Goal: Information Seeking & Learning: Check status

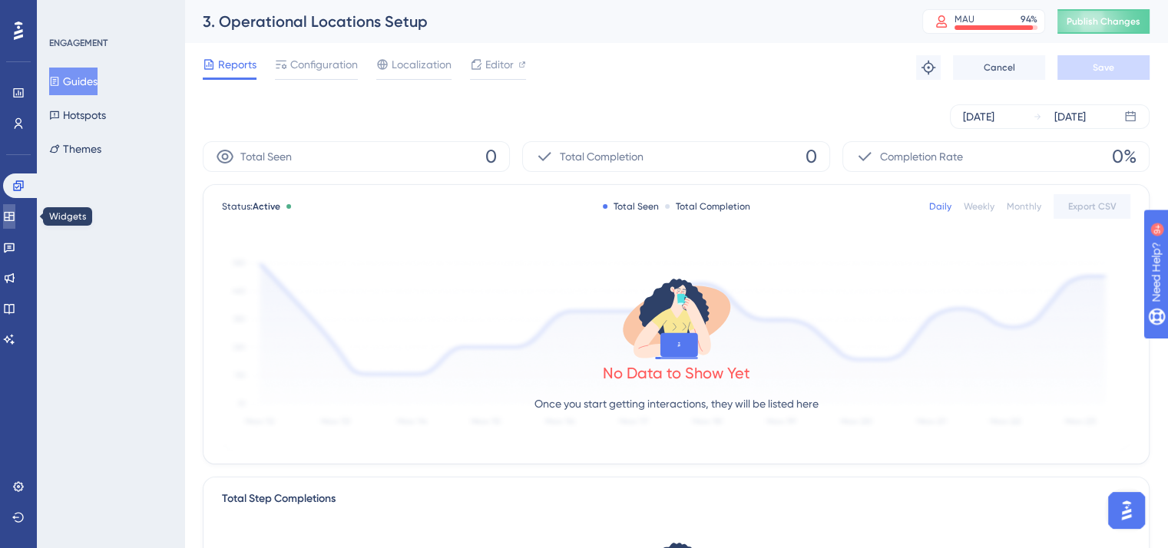
click at [15, 210] on link at bounding box center [9, 216] width 12 height 25
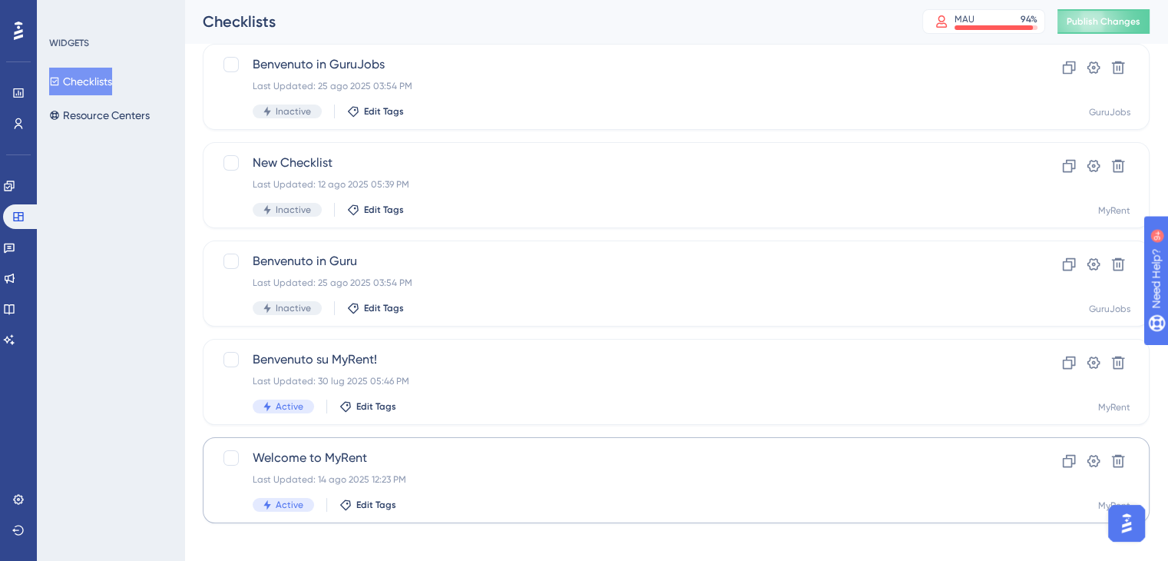
scroll to position [109, 0]
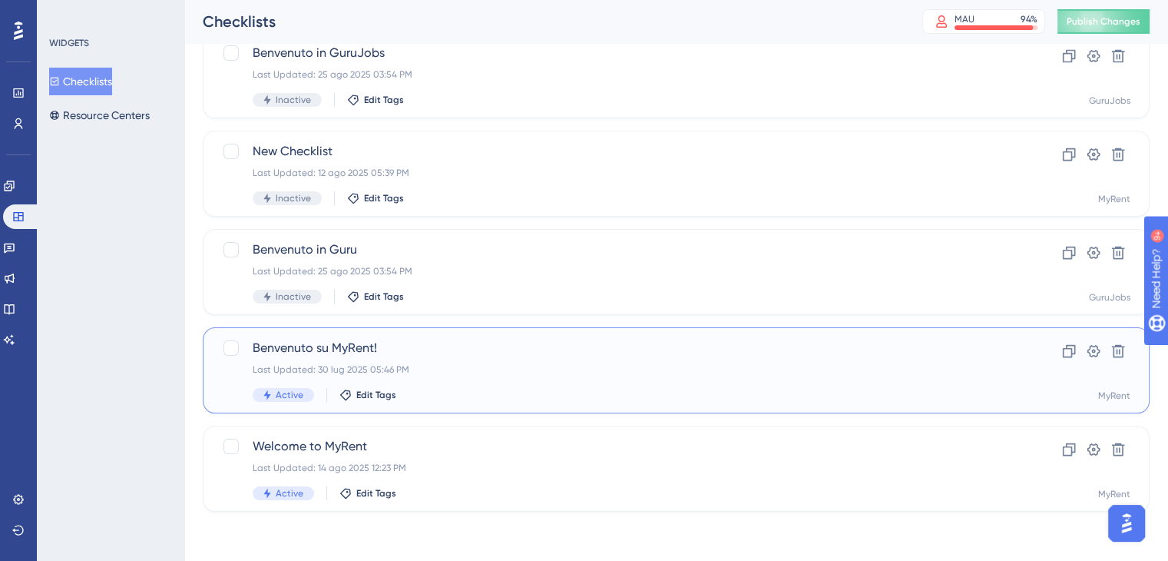
click at [432, 359] on div "Benvenuto su MyRent! Last Updated: [DATE] 05:46 PM Active Edit Tags" at bounding box center [615, 370] width 724 height 63
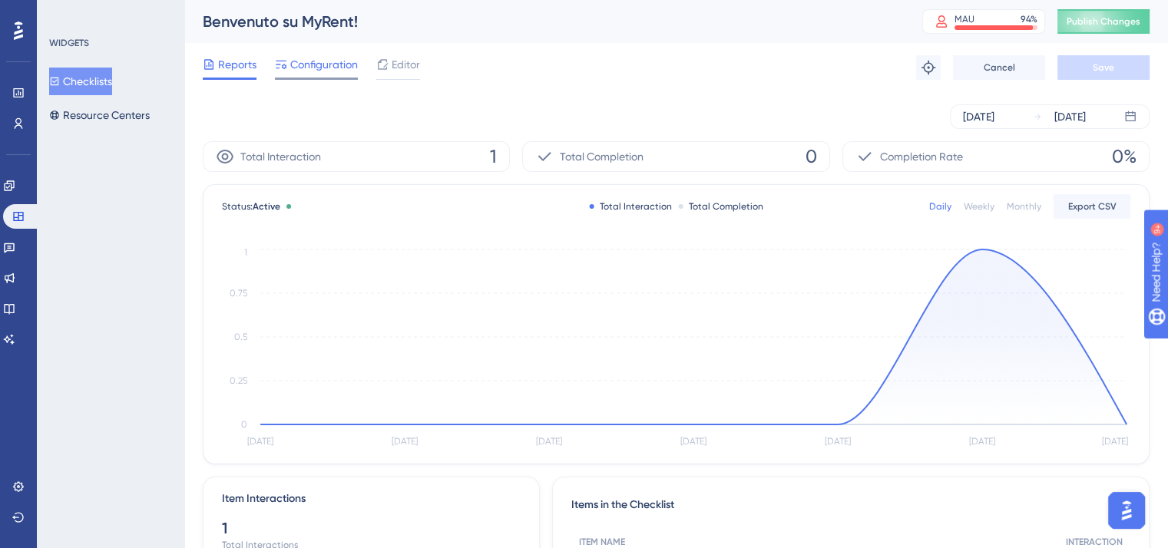
click at [303, 69] on span "Configuration" at bounding box center [324, 64] width 68 height 18
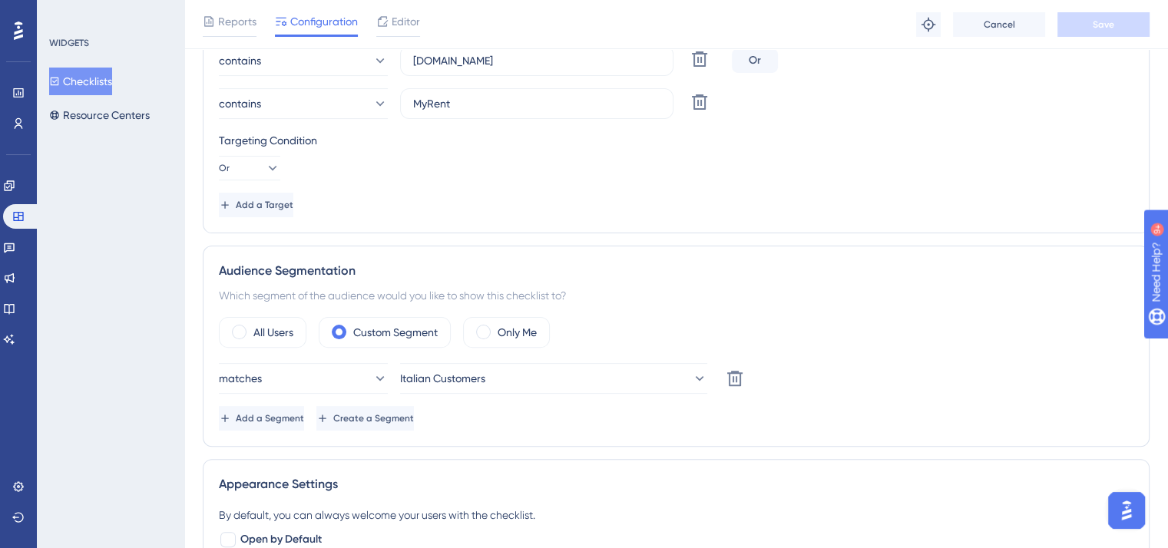
scroll to position [307, 0]
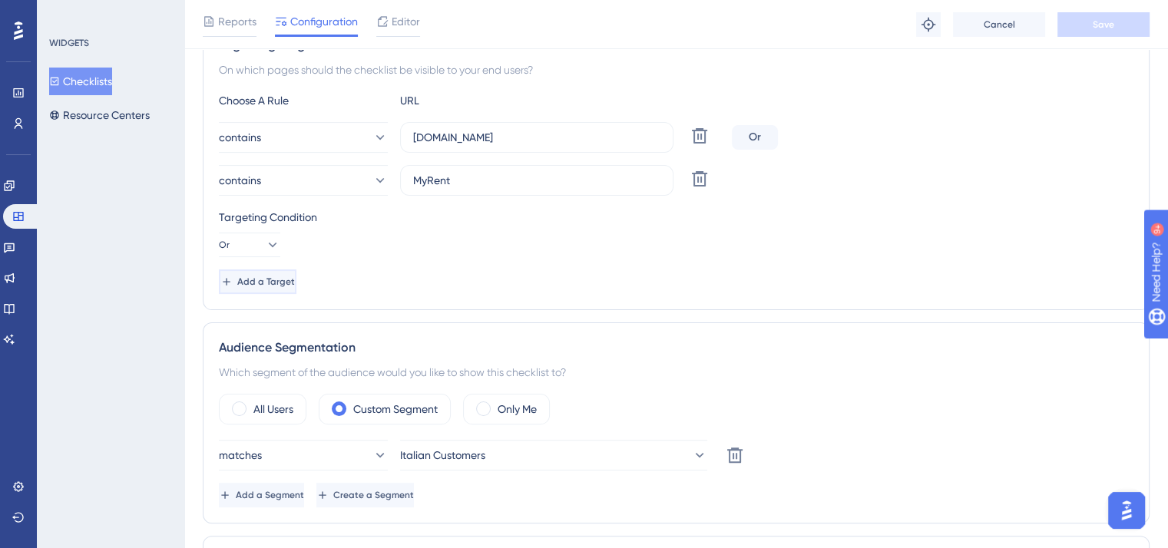
click at [230, 283] on icon at bounding box center [226, 281] width 7 height 7
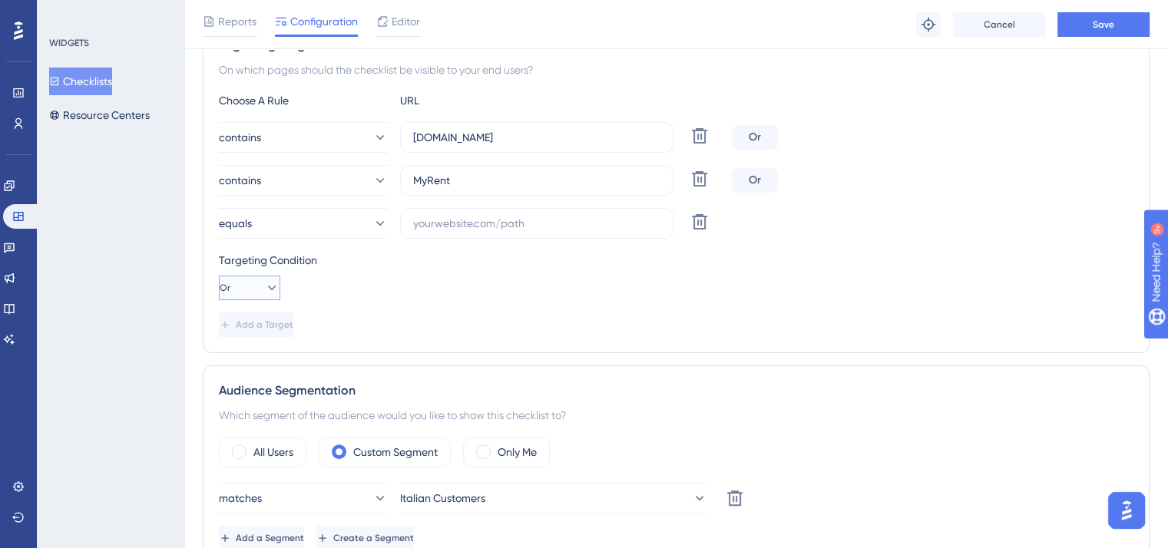
click at [264, 289] on icon at bounding box center [271, 287] width 15 height 15
click at [251, 328] on span "And" at bounding box center [245, 332] width 20 height 18
click at [422, 256] on div "Targeting Condition" at bounding box center [676, 260] width 915 height 18
click at [266, 293] on icon at bounding box center [271, 287] width 15 height 15
click at [233, 373] on button "Or Or" at bounding box center [249, 362] width 41 height 31
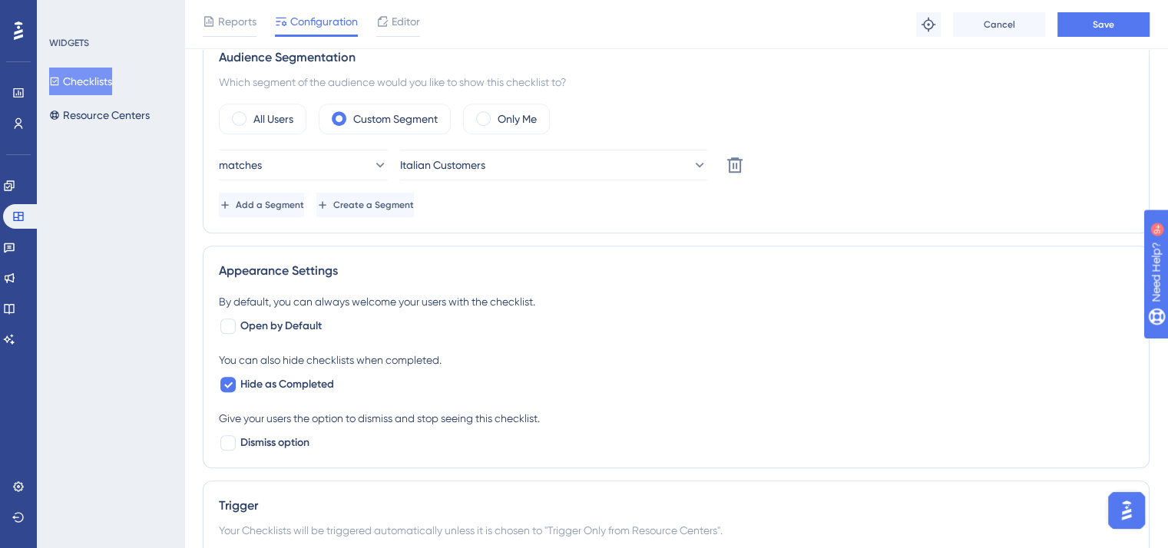
scroll to position [614, 0]
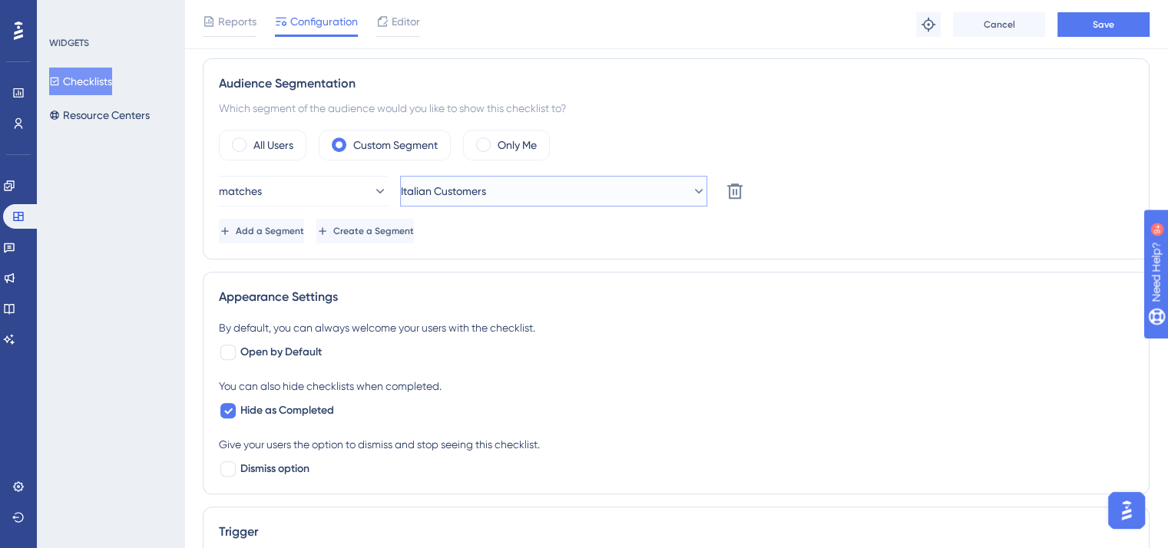
click at [442, 194] on span "Italian Customers" at bounding box center [443, 191] width 85 height 18
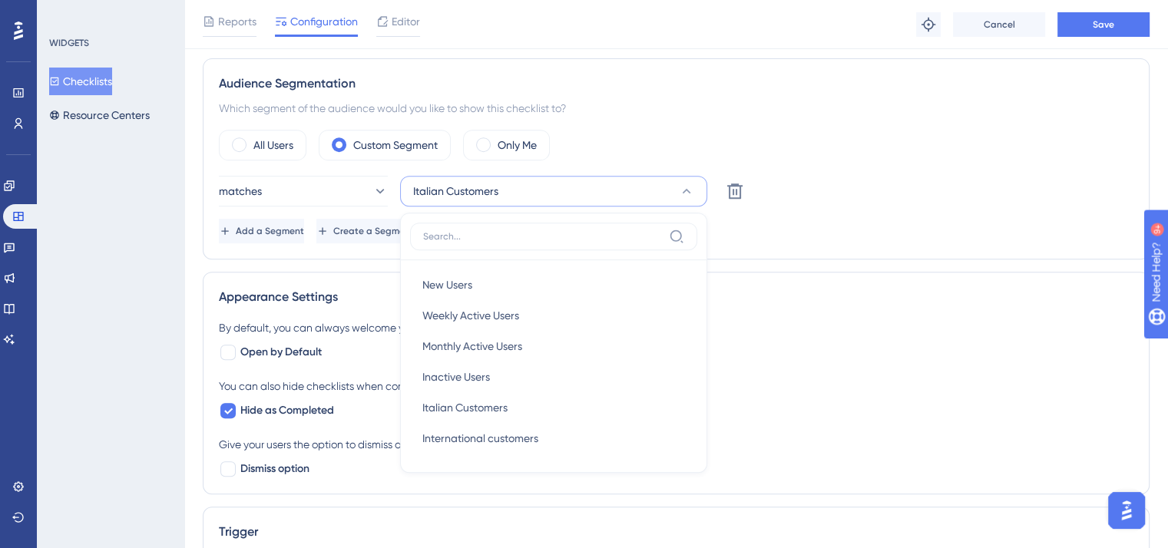
scroll to position [681, 0]
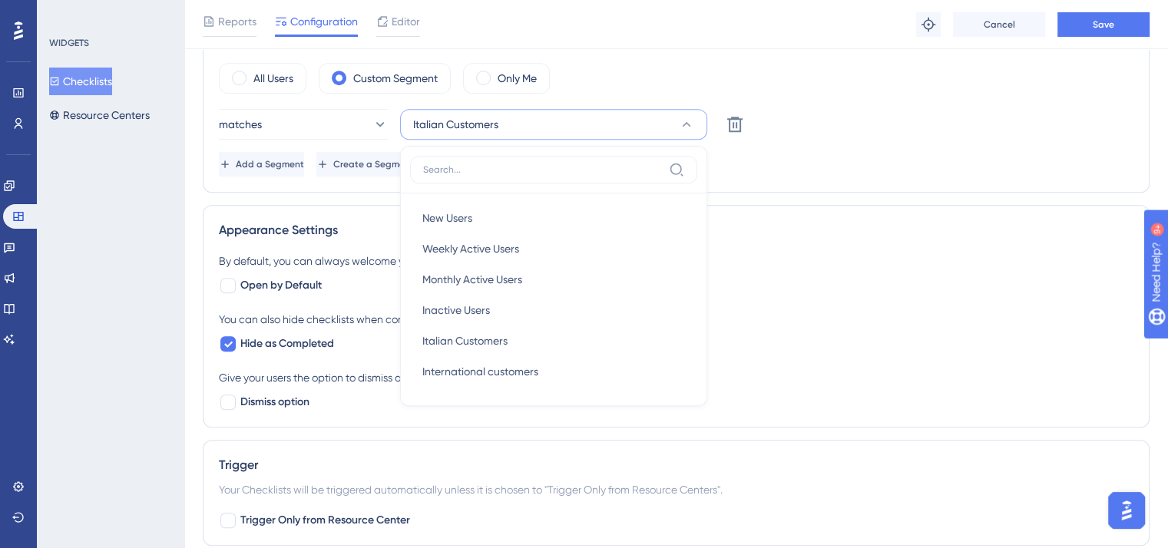
click at [510, 116] on button "Italian Customers" at bounding box center [553, 124] width 307 height 31
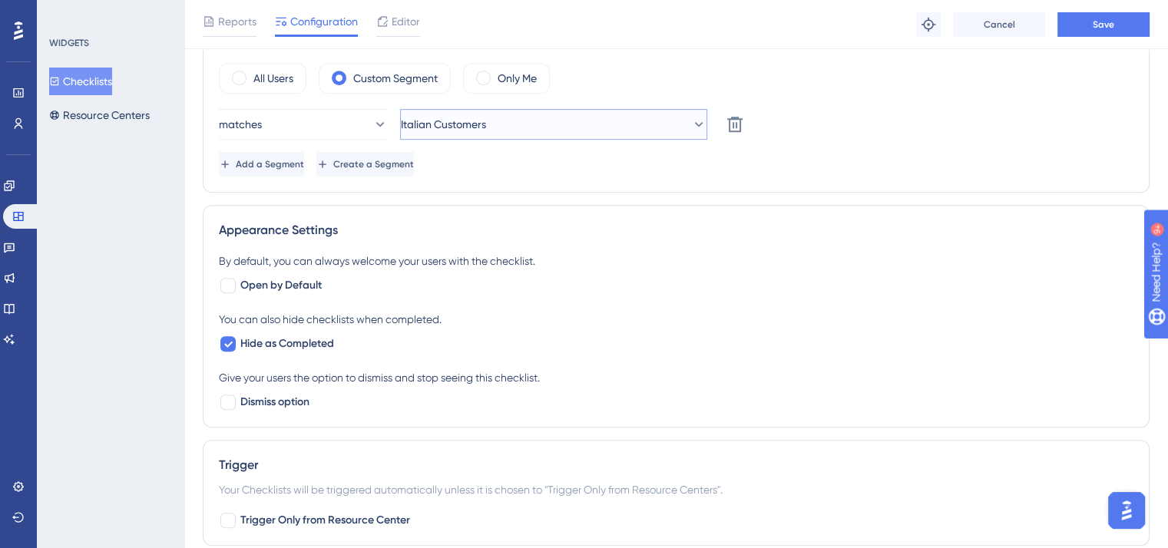
click at [612, 116] on button "Italian Customers" at bounding box center [553, 124] width 307 height 31
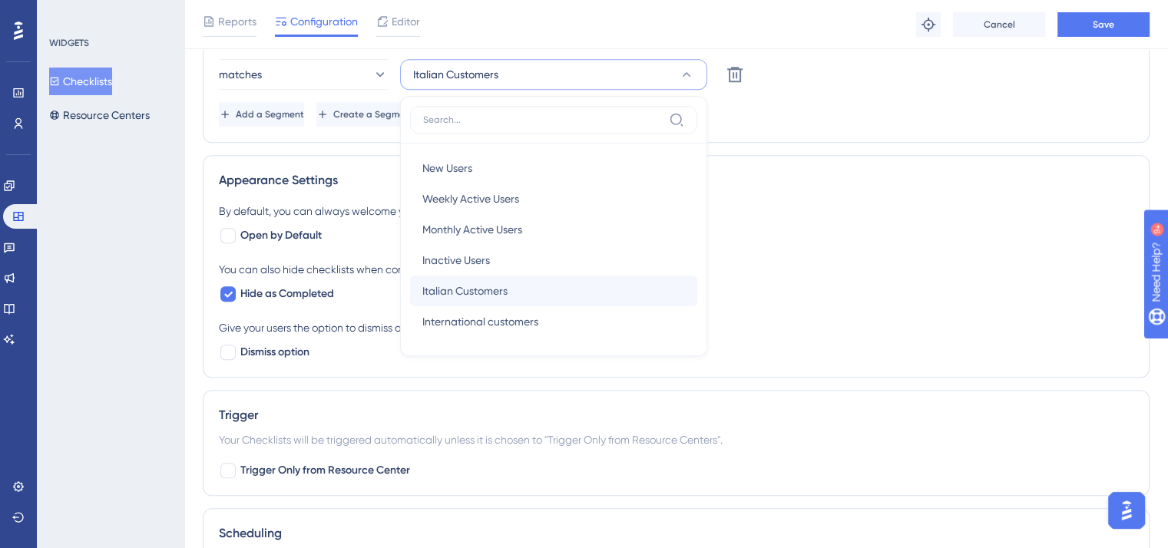
scroll to position [757, 0]
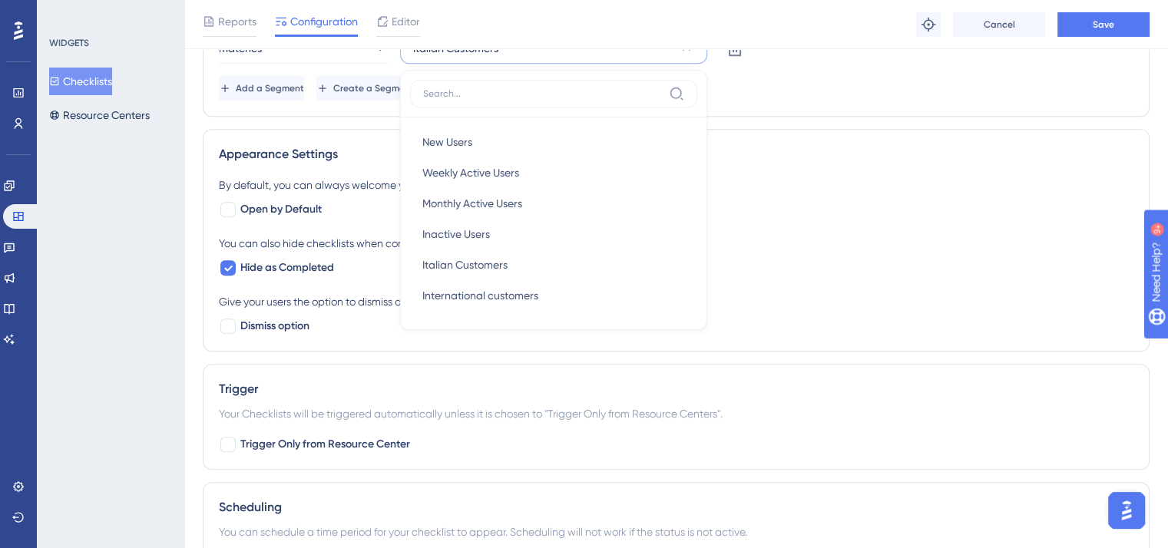
click at [879, 76] on div "Add a Segment Create a Segment" at bounding box center [676, 88] width 915 height 25
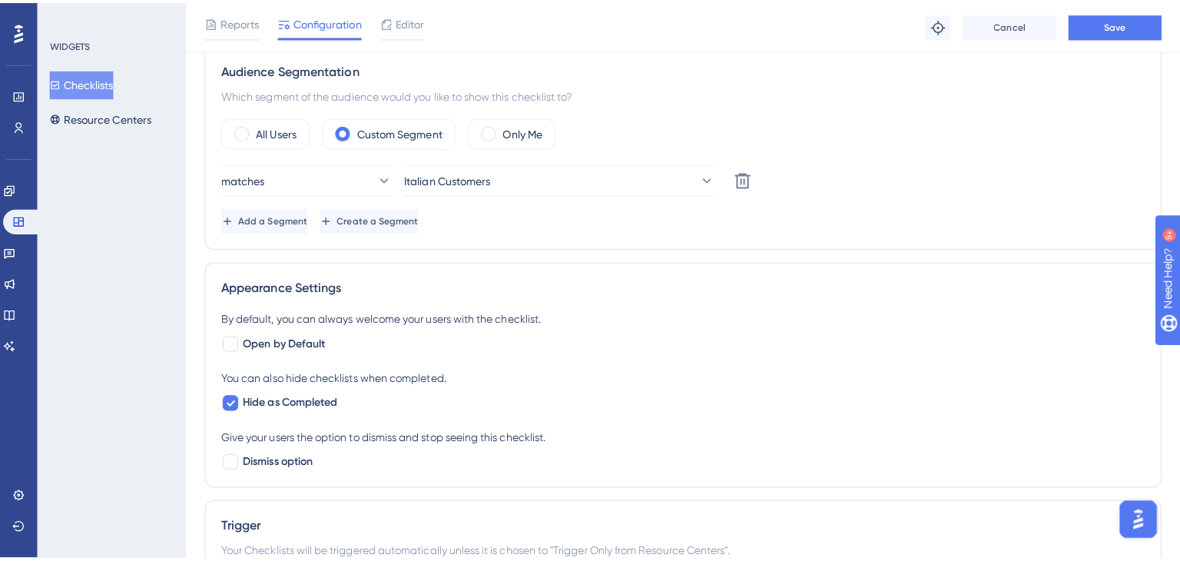
scroll to position [604, 0]
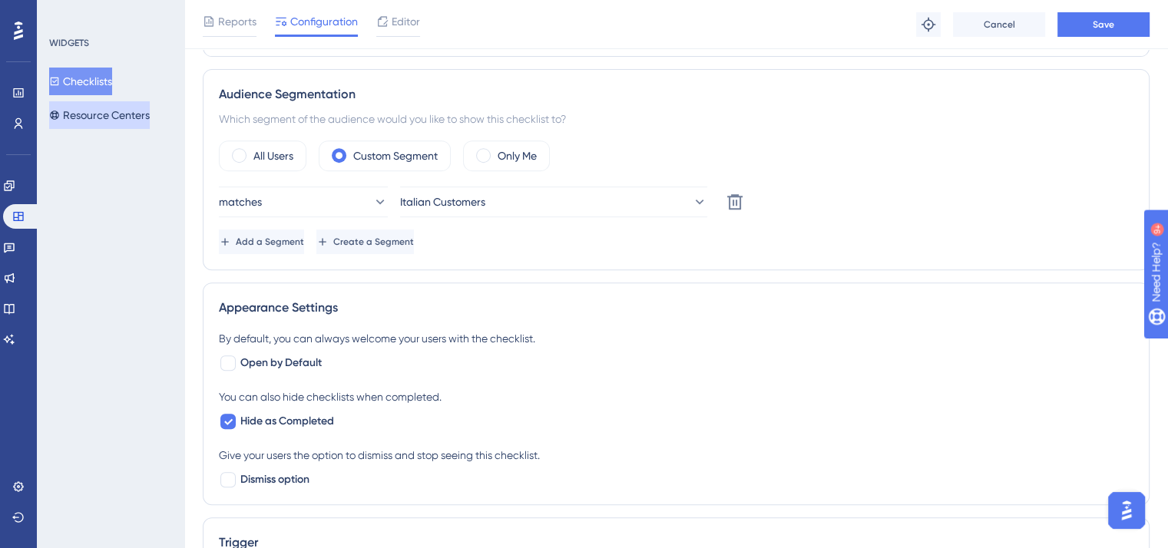
click at [134, 111] on button "Resource Centers" at bounding box center [99, 115] width 101 height 28
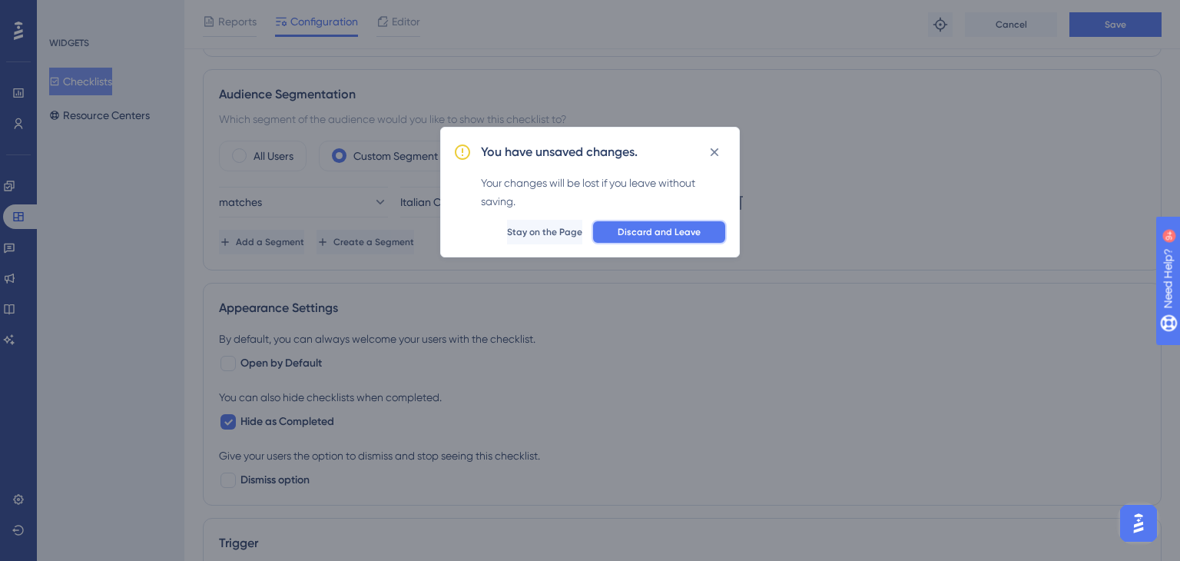
click at [618, 225] on button "Discard and Leave" at bounding box center [658, 232] width 135 height 25
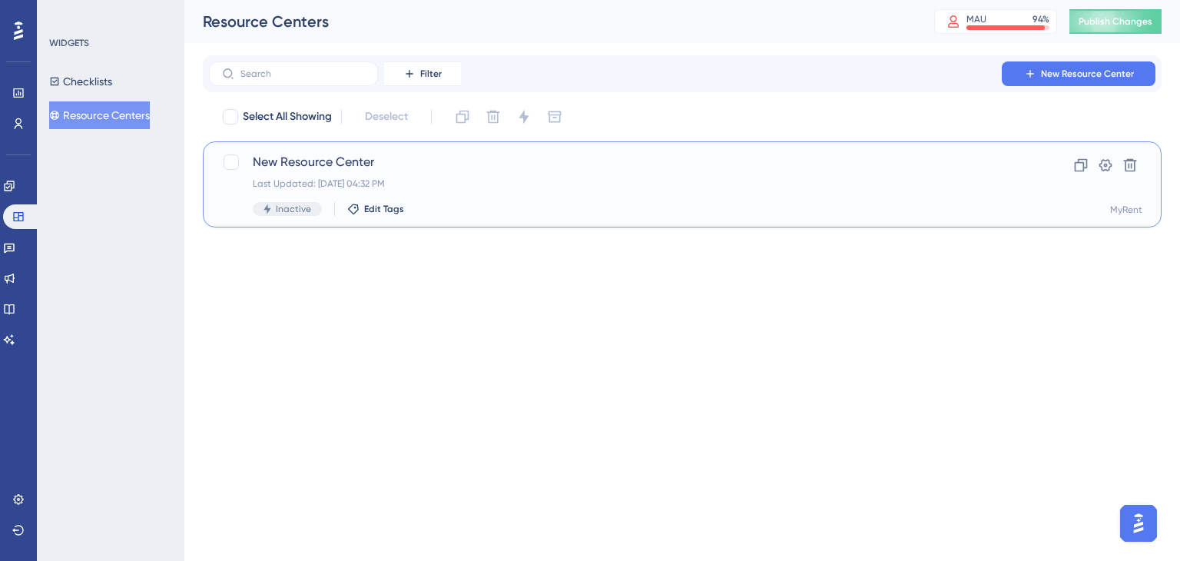
click at [593, 180] on div "Last Updated: [DATE] 04:32 PM" at bounding box center [621, 183] width 736 height 12
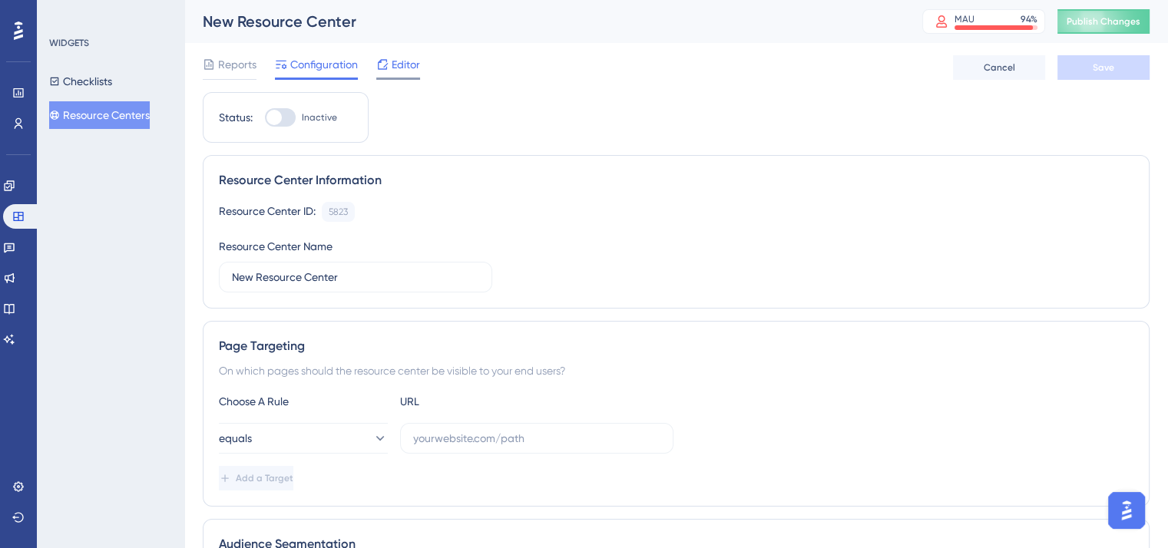
click at [395, 62] on span "Editor" at bounding box center [406, 64] width 28 height 18
click at [229, 61] on span "Reports" at bounding box center [237, 64] width 38 height 18
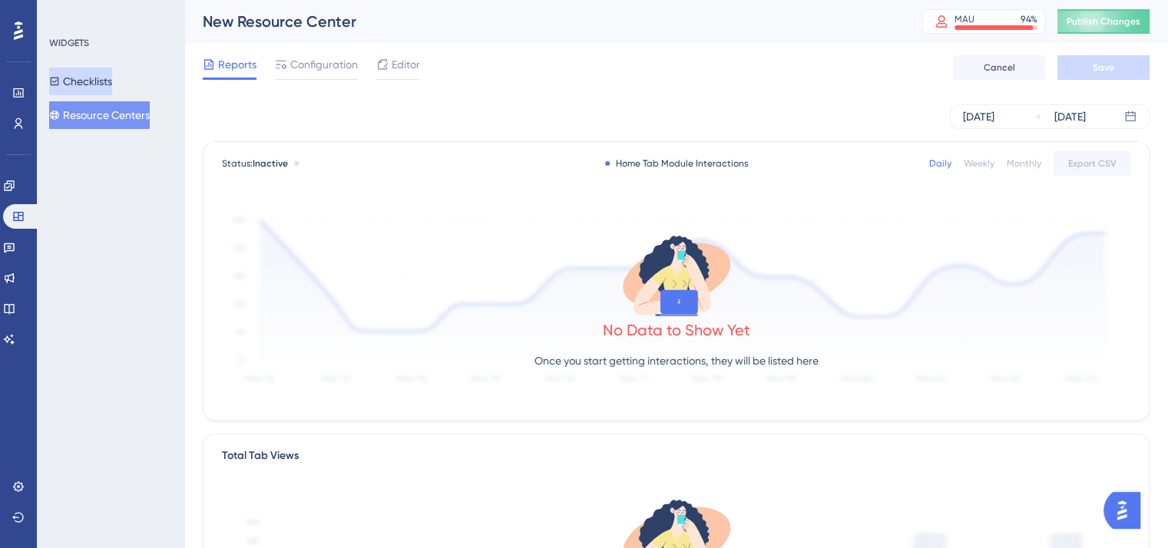
click at [71, 90] on button "Checklists" at bounding box center [80, 82] width 63 height 28
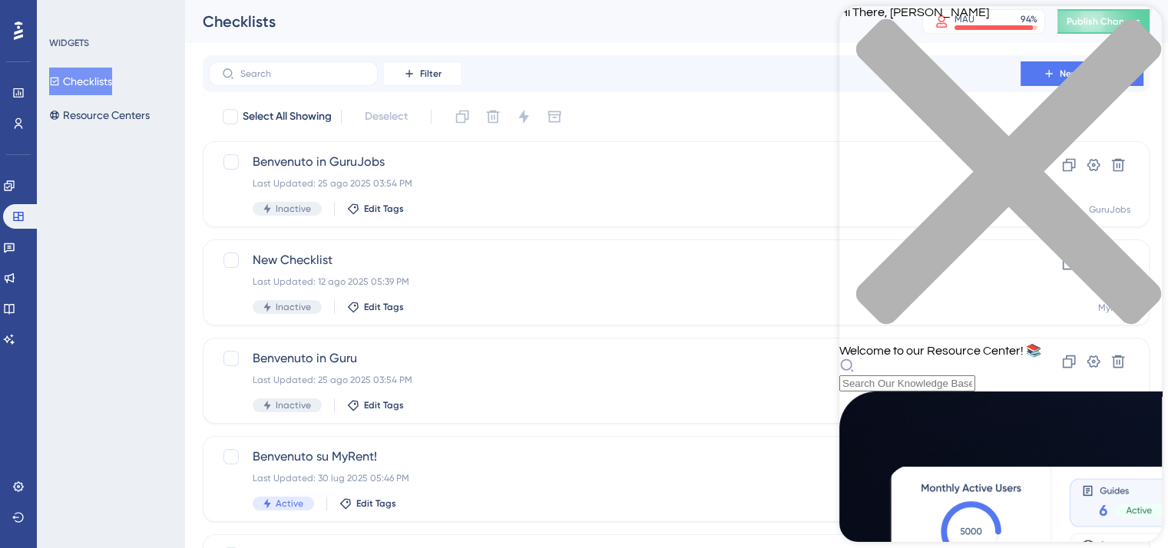
click at [1137, 25] on div "close resource center" at bounding box center [1000, 180] width 323 height 325
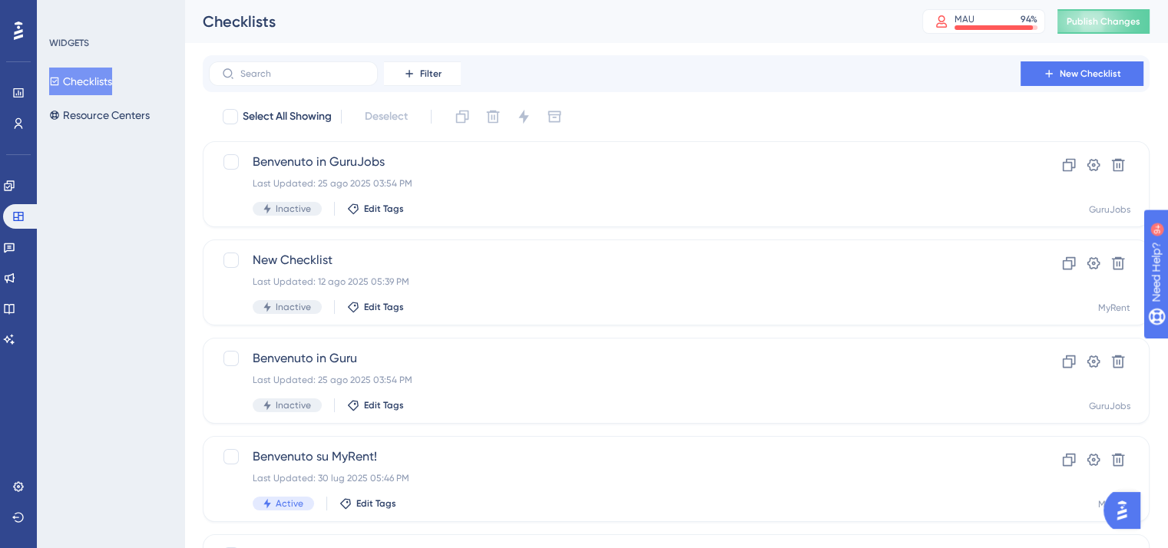
click at [1130, 506] on img "Open AI Assistant Launcher" at bounding box center [1122, 511] width 28 height 28
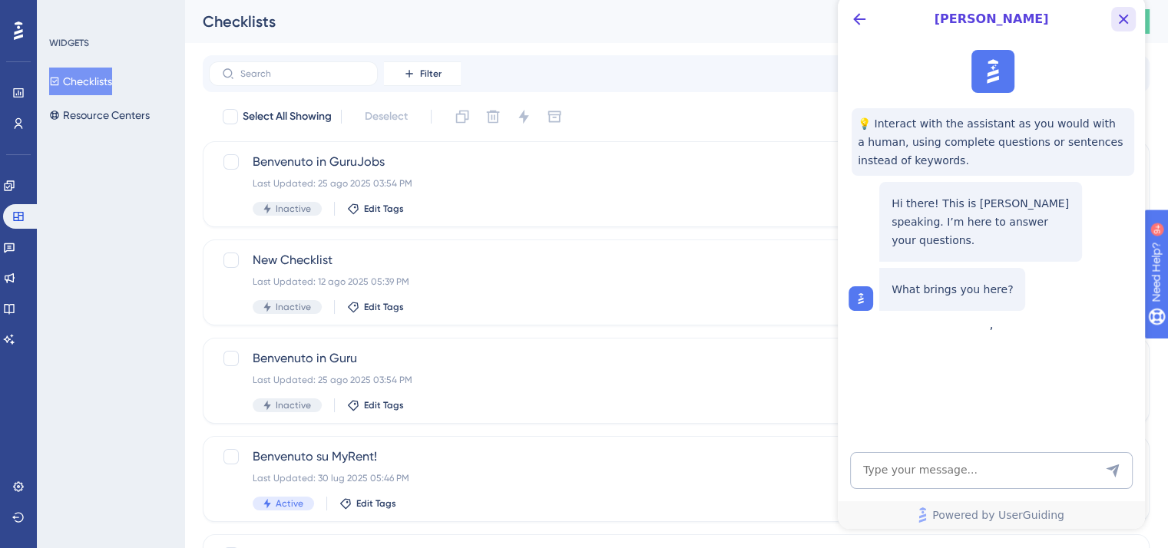
click at [1119, 24] on icon "Close Button" at bounding box center [1123, 19] width 18 height 18
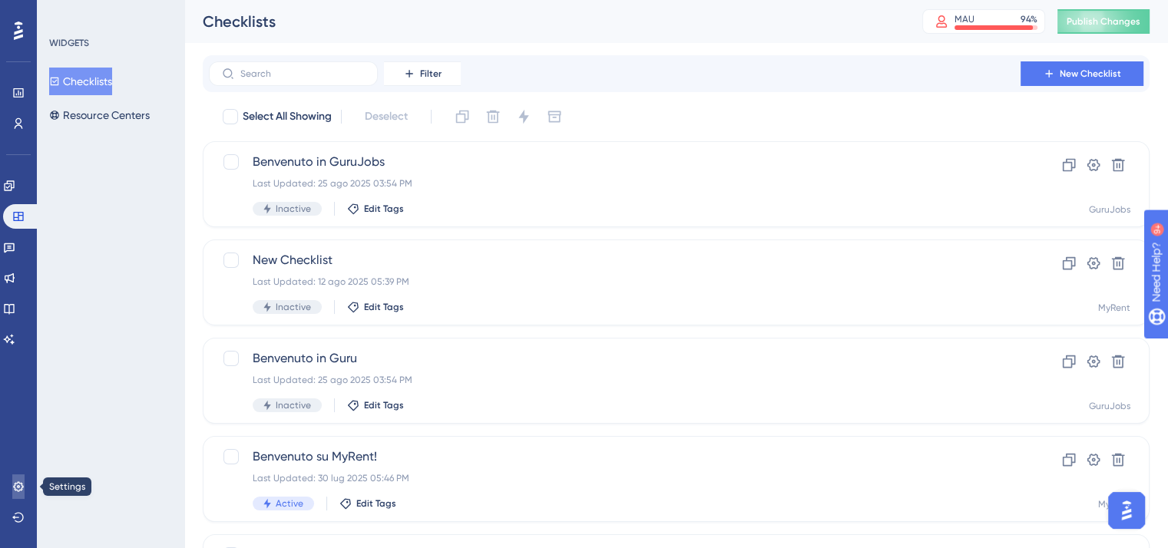
click at [19, 481] on icon at bounding box center [18, 487] width 12 height 12
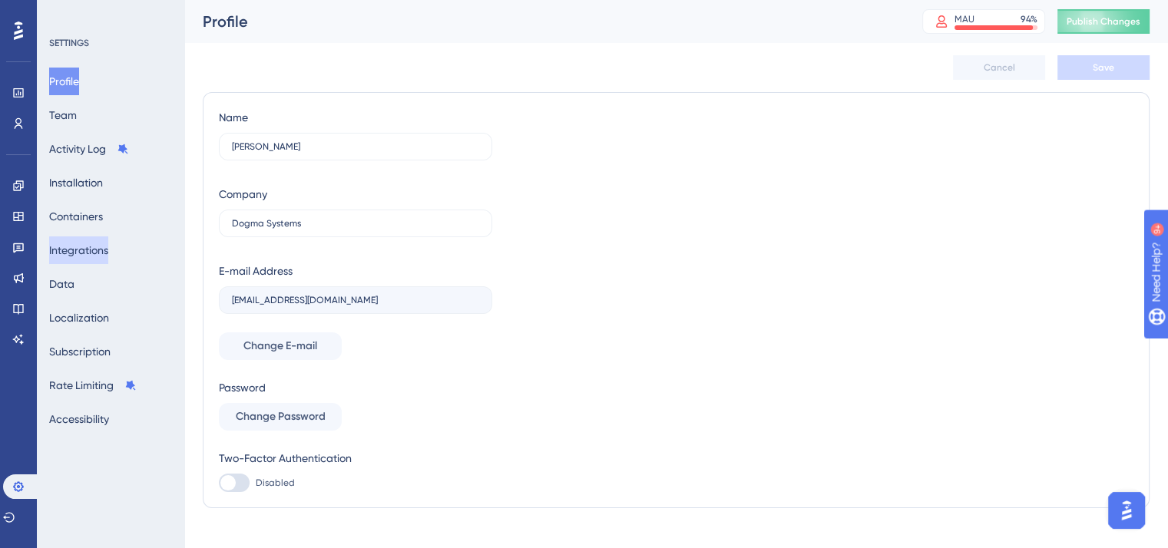
click at [94, 253] on button "Integrations" at bounding box center [78, 251] width 59 height 28
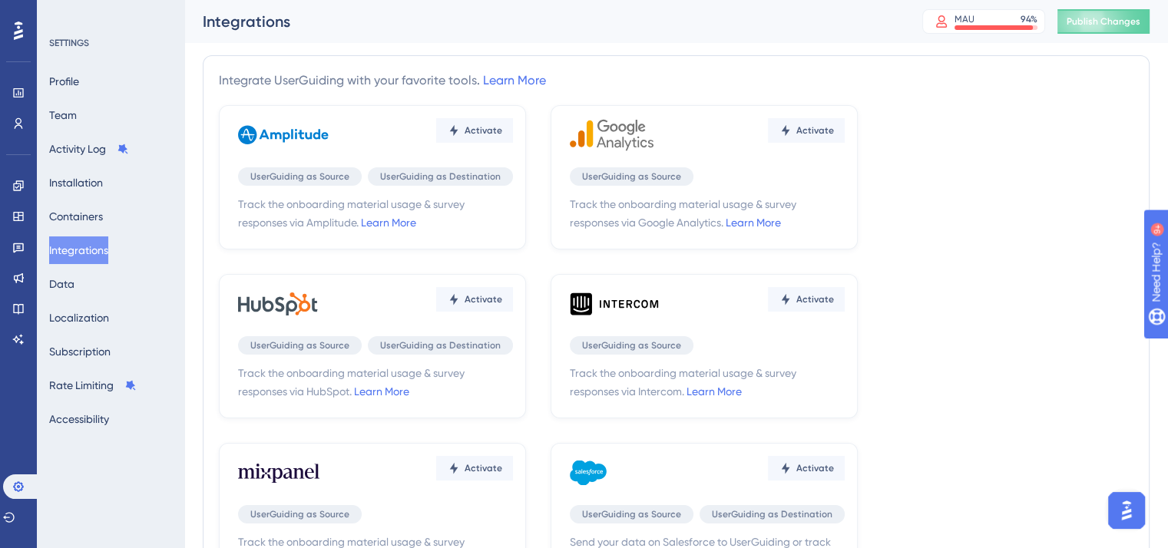
click at [121, 223] on div "Profile Team Activity Log Installation Containers Integrations Data Localizatio…" at bounding box center [111, 251] width 124 height 366
click at [103, 213] on button "Containers" at bounding box center [76, 217] width 54 height 28
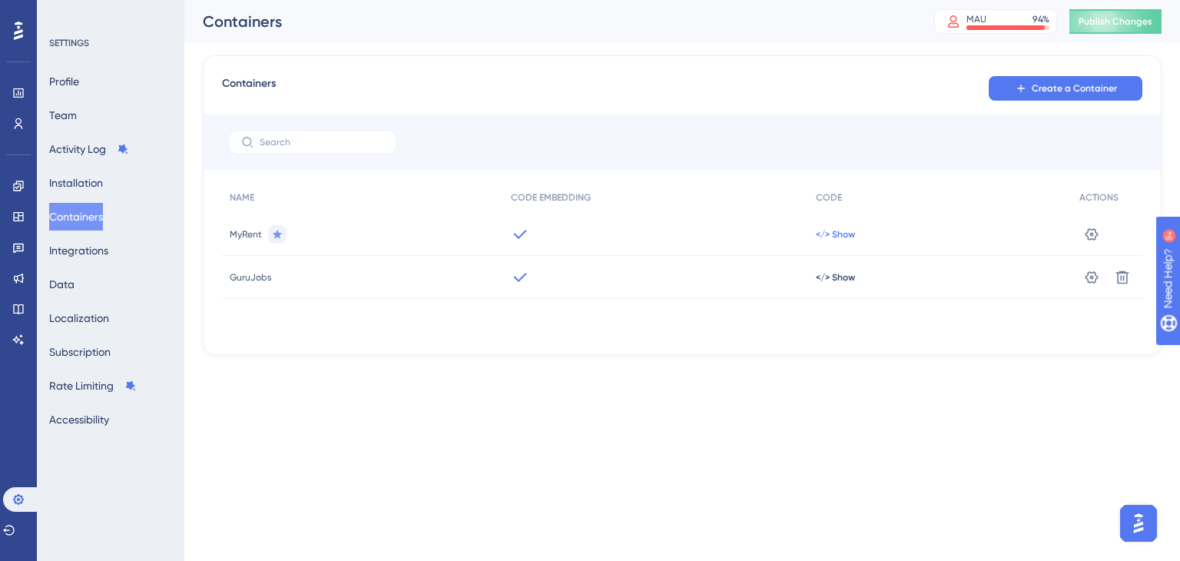
click at [838, 233] on span "</> Show" at bounding box center [835, 234] width 39 height 12
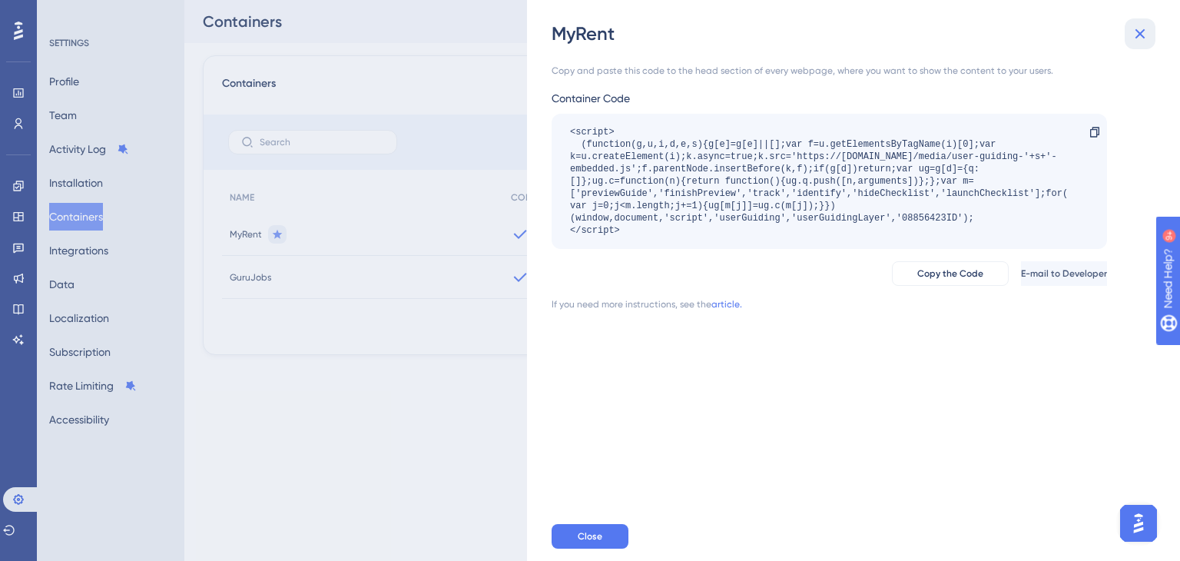
drag, startPoint x: 1137, startPoint y: 30, endPoint x: 1137, endPoint y: 122, distance: 92.2
click at [1137, 122] on div "MyRent Copy and paste this code to the head section of every webpage, where you…" at bounding box center [853, 280] width 653 height 561
click at [1135, 45] on button at bounding box center [1139, 33] width 31 height 31
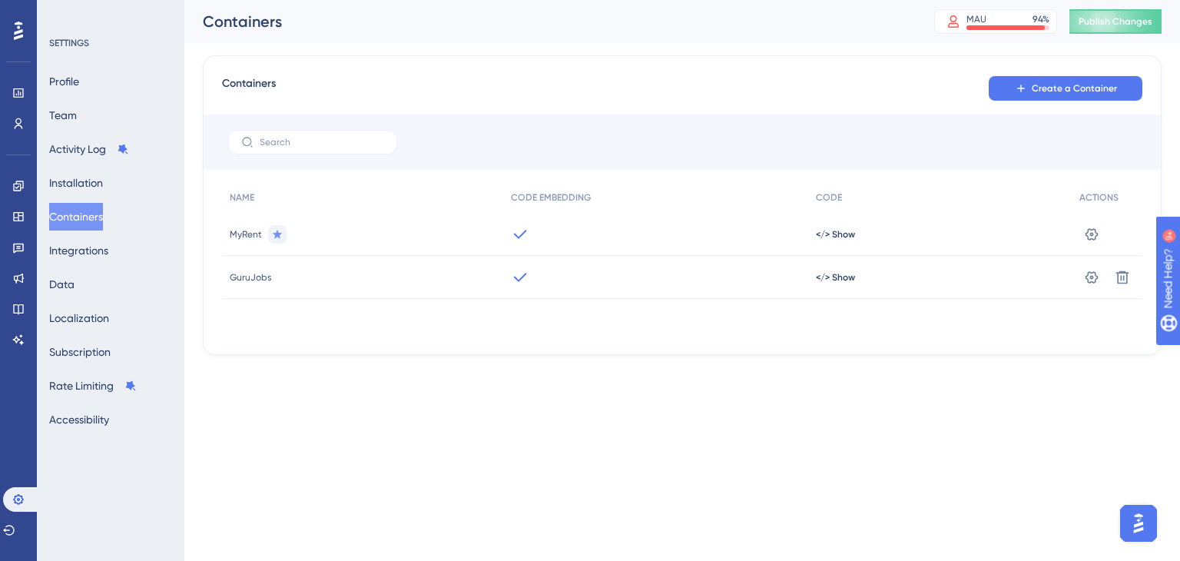
click at [812, 276] on div "</> Show" at bounding box center [939, 277] width 263 height 43
click at [822, 240] on span "</> Show" at bounding box center [835, 234] width 39 height 12
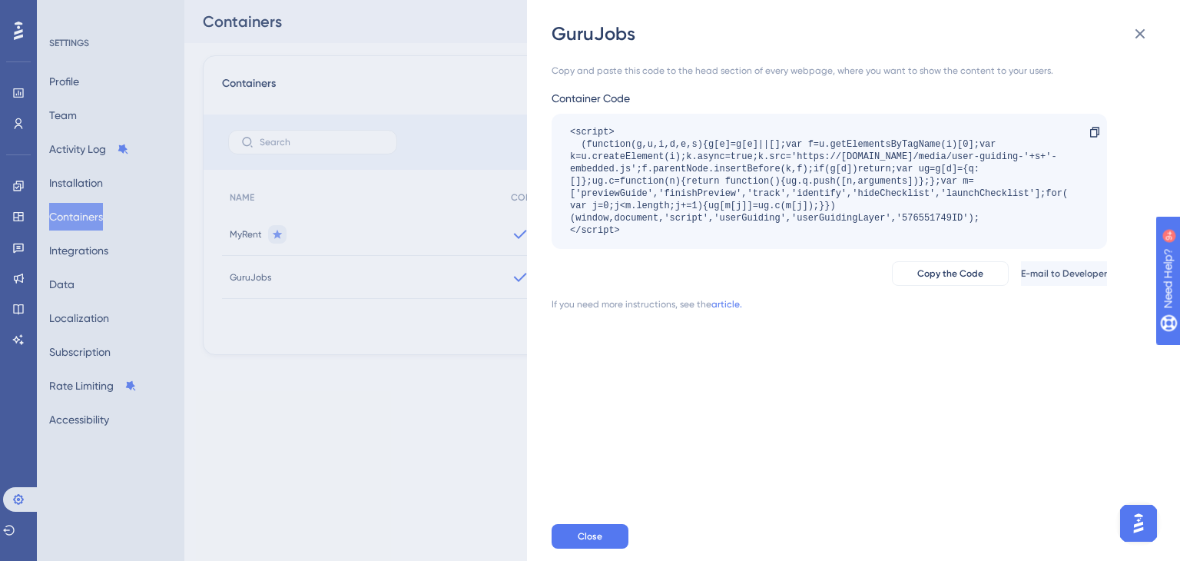
click at [885, 396] on div "Copy and paste this code to the head section of every webpage, where you want t…" at bounding box center [860, 278] width 619 height 465
click at [1147, 33] on icon at bounding box center [1139, 34] width 18 height 18
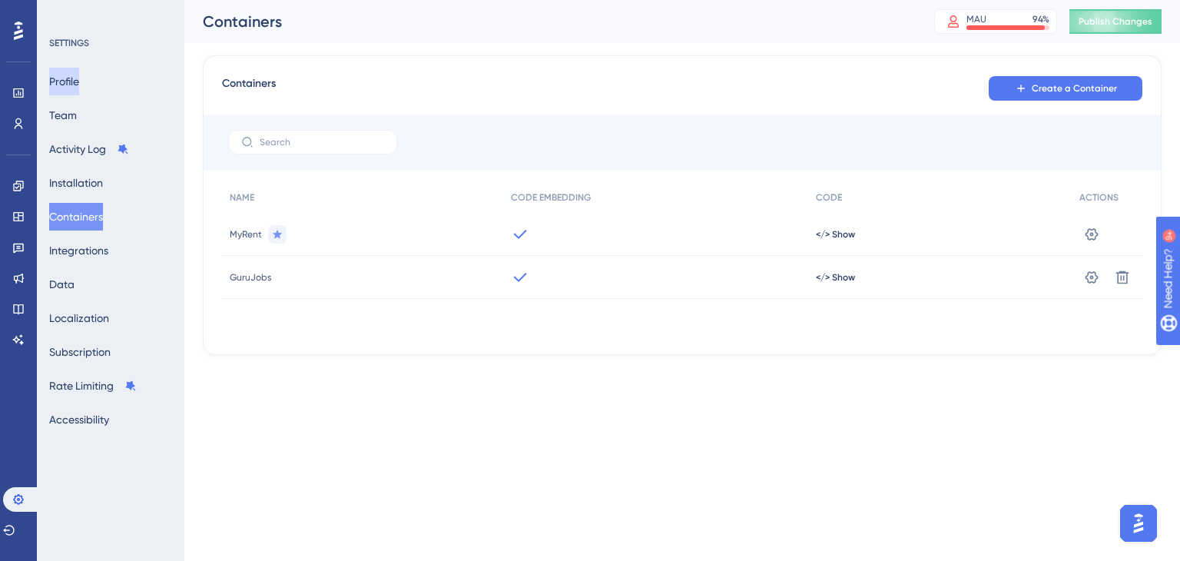
click at [70, 88] on button "Profile" at bounding box center [64, 82] width 30 height 28
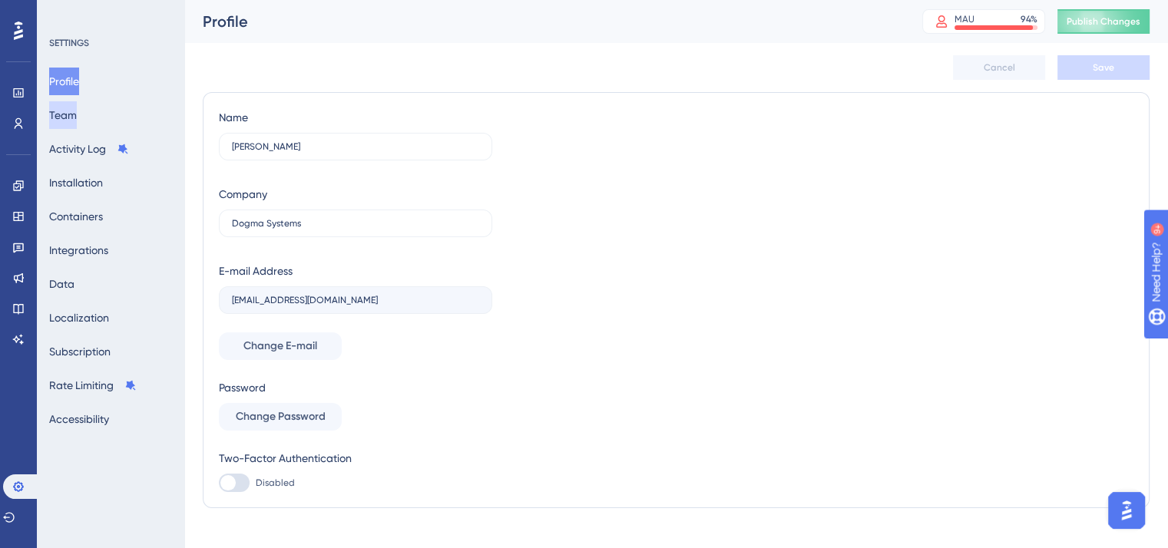
click at [71, 114] on button "Team" at bounding box center [63, 115] width 28 height 28
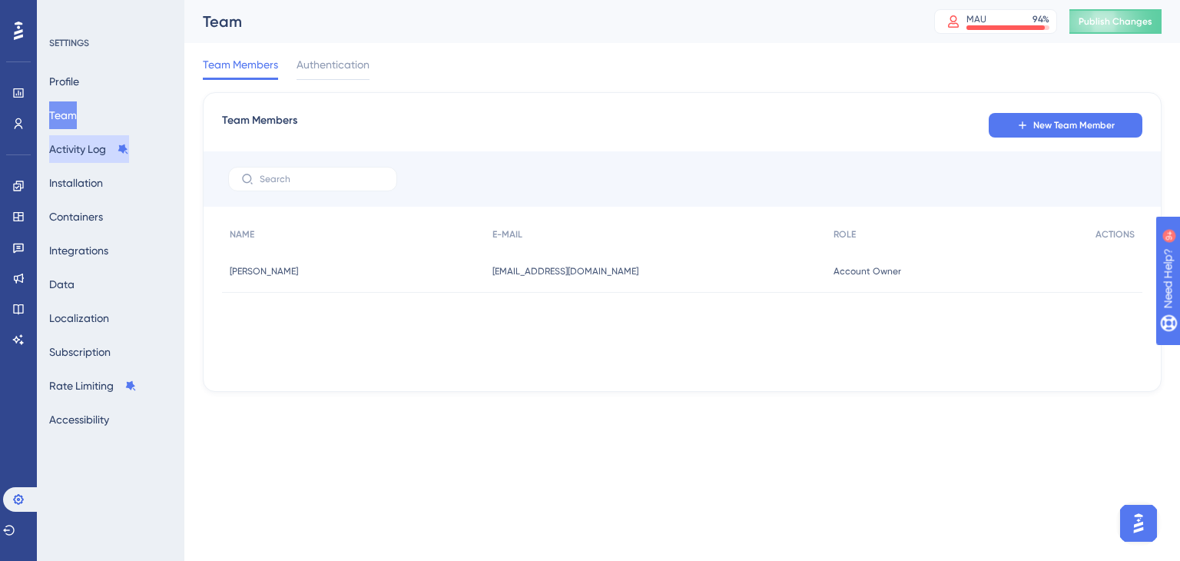
click at [81, 149] on button "Activity Log" at bounding box center [89, 149] width 80 height 28
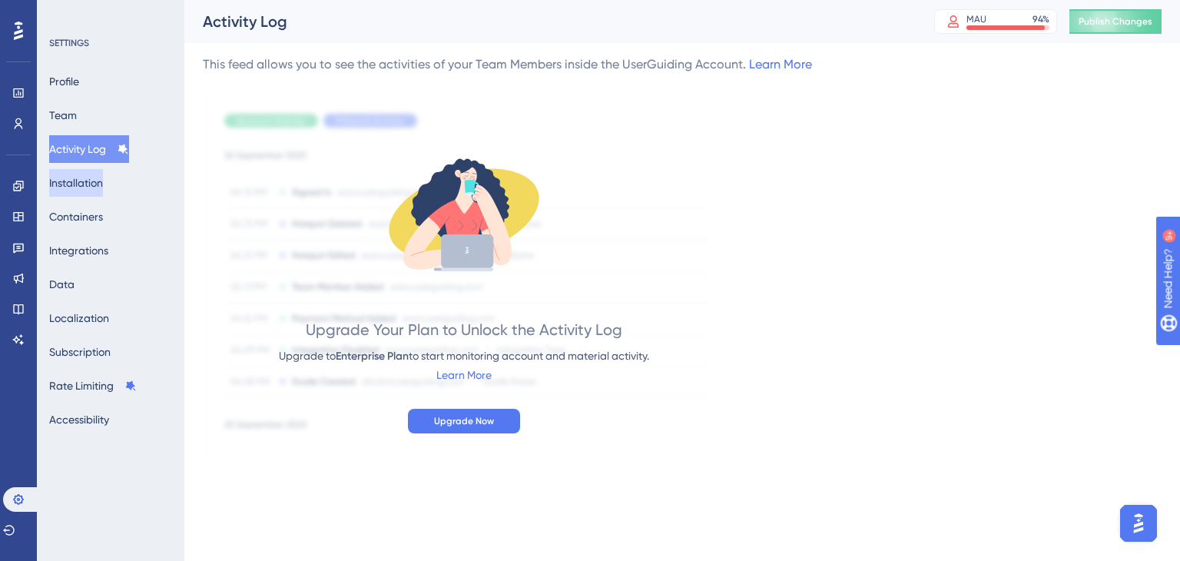
click at [81, 191] on button "Installation" at bounding box center [76, 183] width 54 height 28
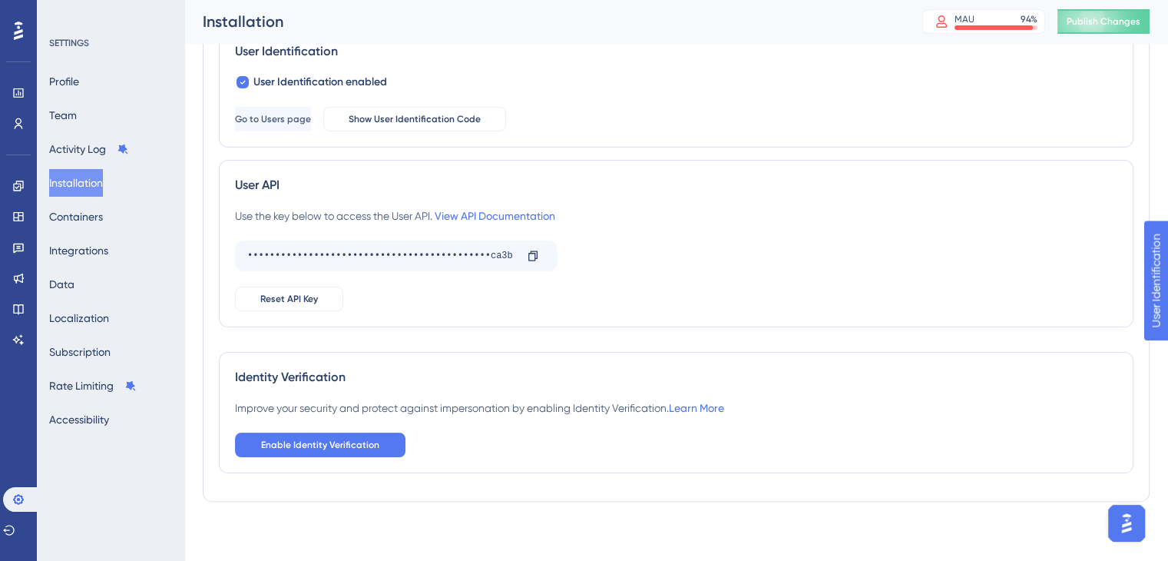
scroll to position [247, 0]
click at [99, 222] on button "Containers" at bounding box center [76, 217] width 54 height 28
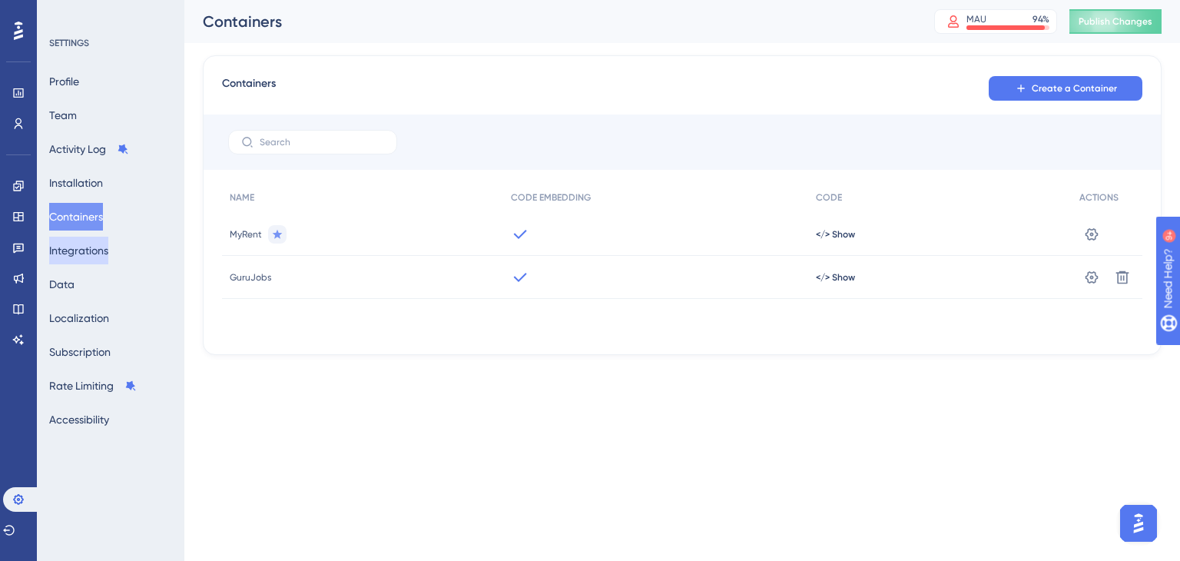
click at [108, 259] on button "Integrations" at bounding box center [78, 251] width 59 height 28
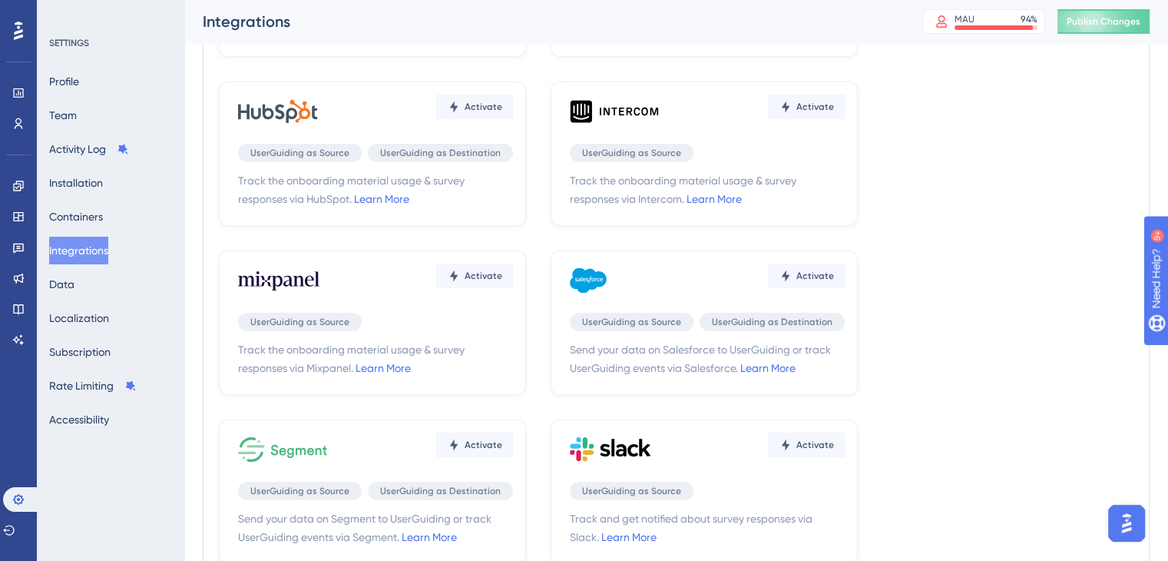
scroll to position [230, 0]
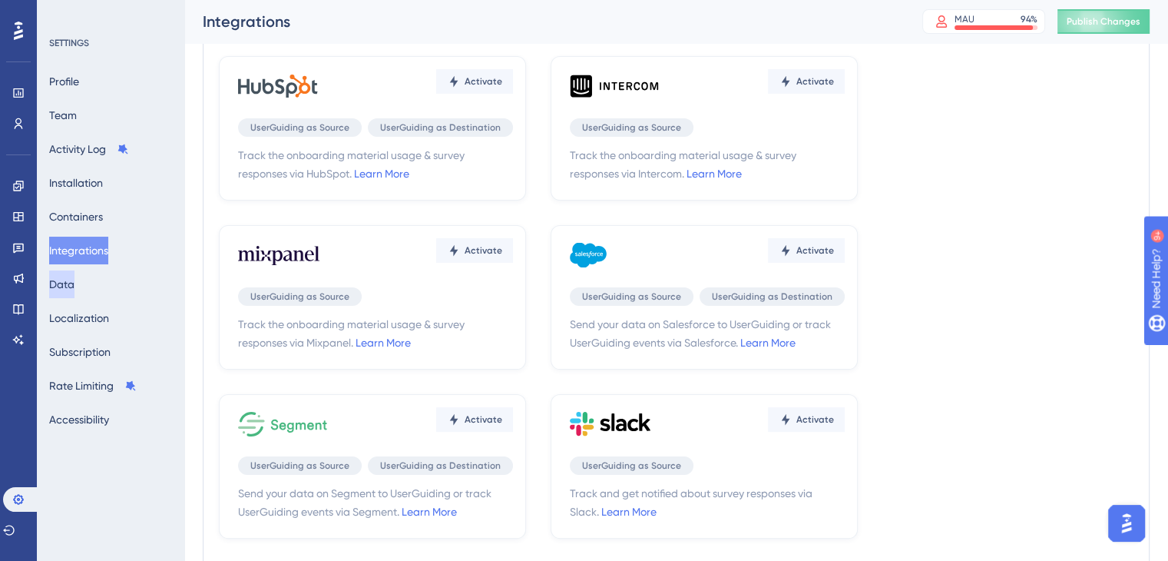
click at [74, 282] on button "Data" at bounding box center [61, 284] width 25 height 28
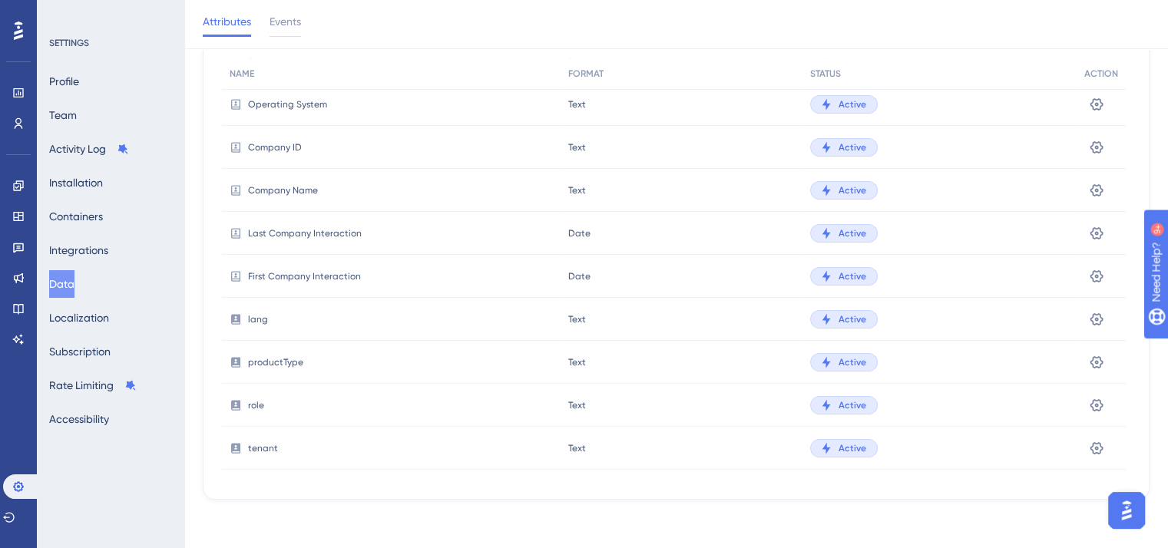
scroll to position [357, 0]
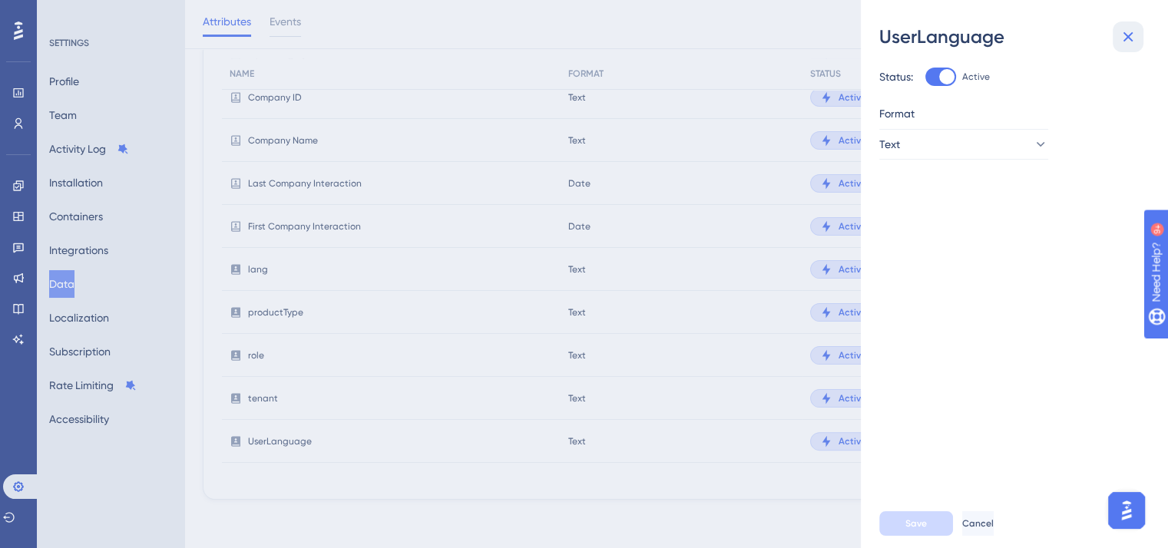
click at [1124, 31] on icon at bounding box center [1128, 37] width 18 height 18
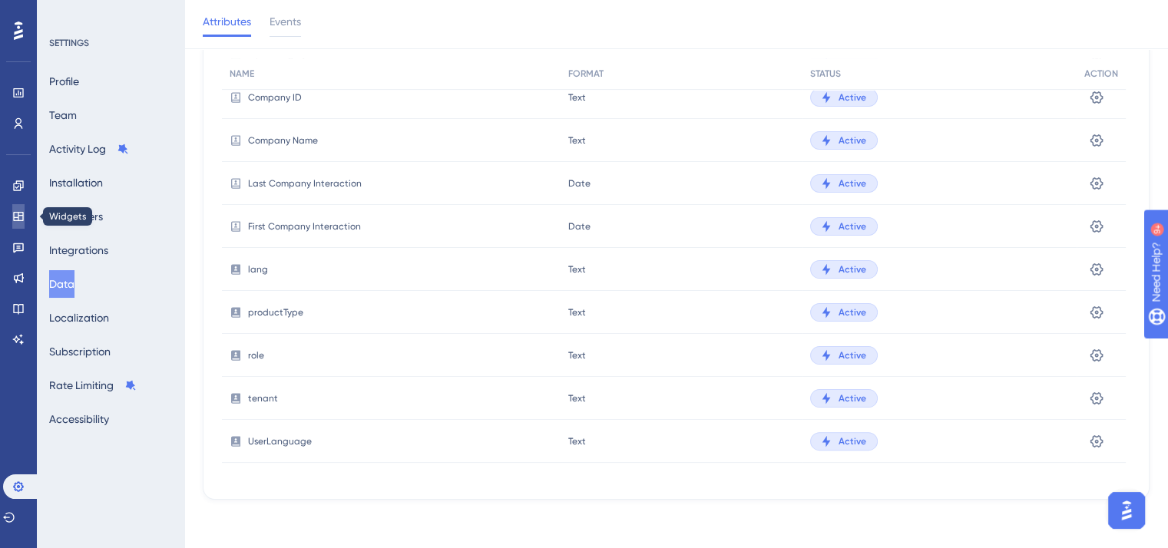
click at [22, 217] on icon at bounding box center [18, 216] width 12 height 12
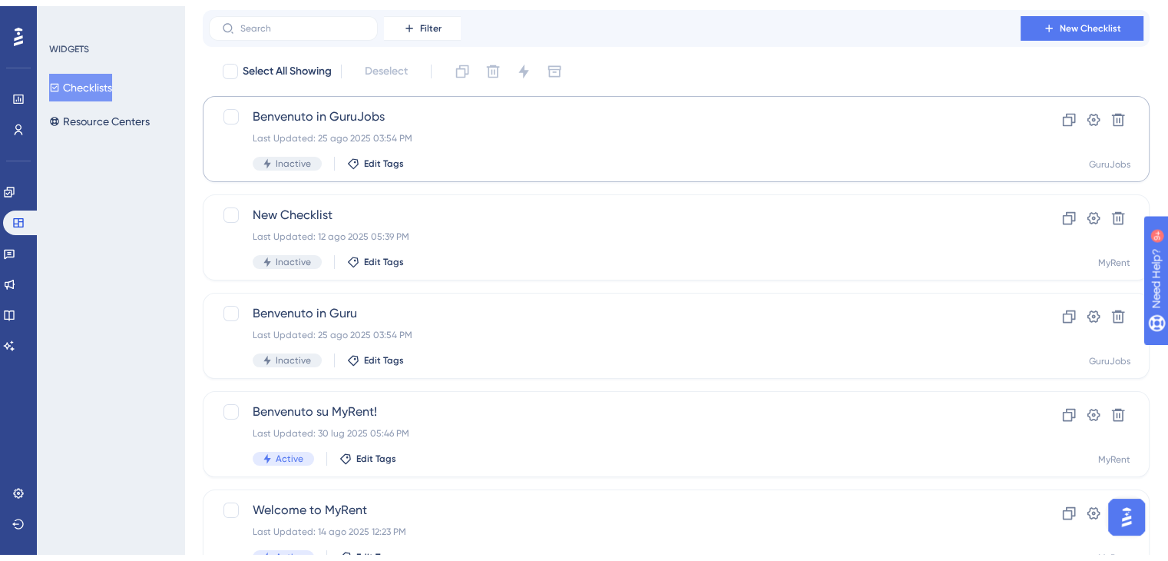
scroll to position [109, 0]
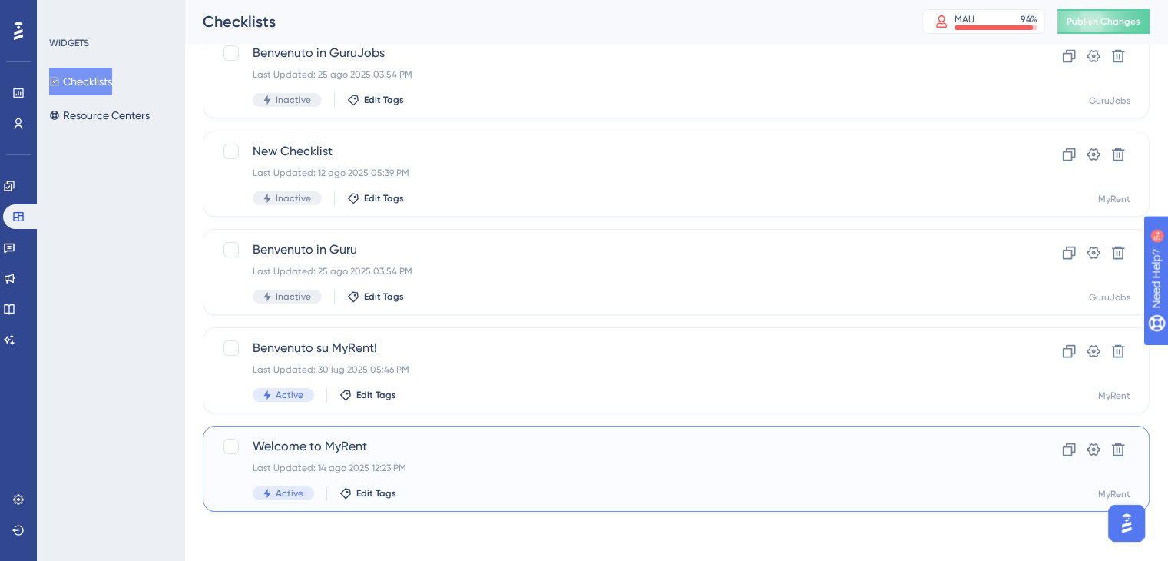
click at [471, 471] on div "Last Updated: 14 ago 2025 12:23 PM" at bounding box center [615, 468] width 724 height 12
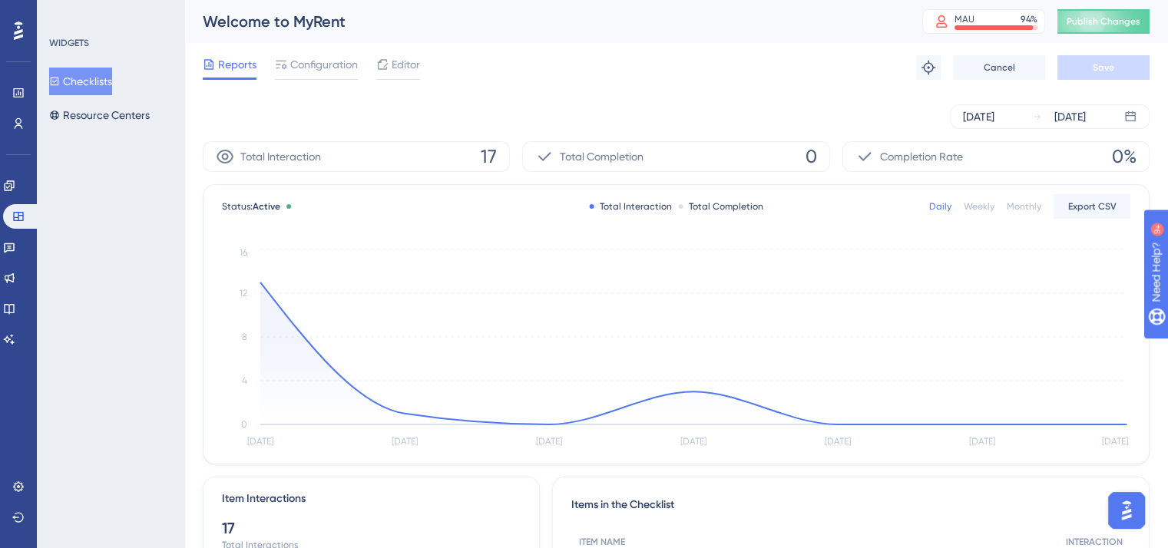
click at [385, 49] on div "Reports Configuration Editor Troubleshoot Cancel Save" at bounding box center [676, 67] width 947 height 49
click at [387, 58] on icon at bounding box center [382, 64] width 12 height 12
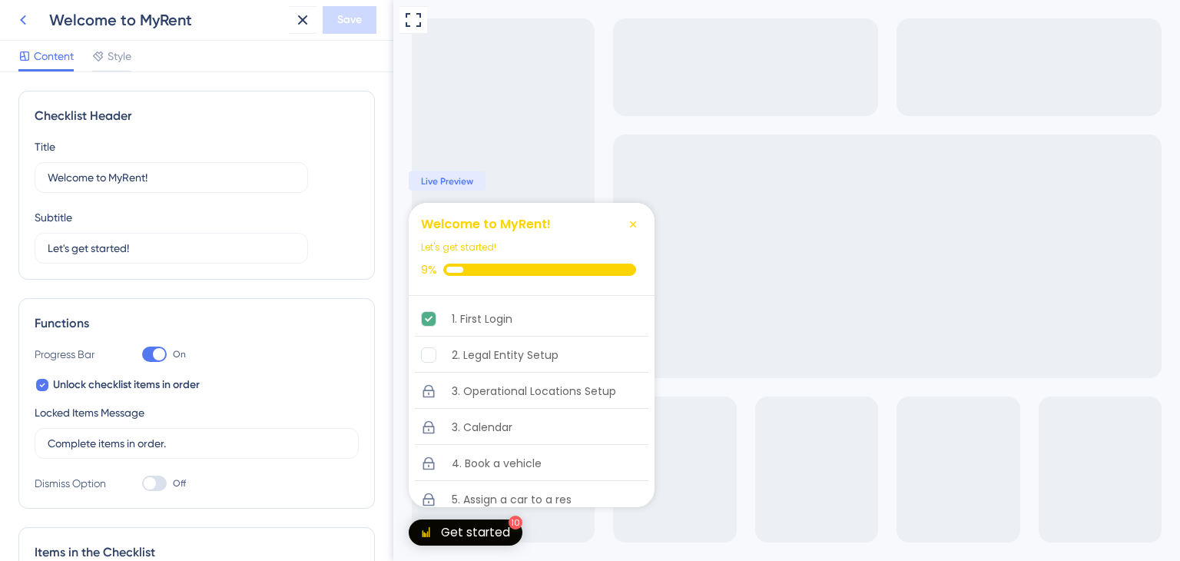
click at [34, 19] on button at bounding box center [23, 20] width 28 height 28
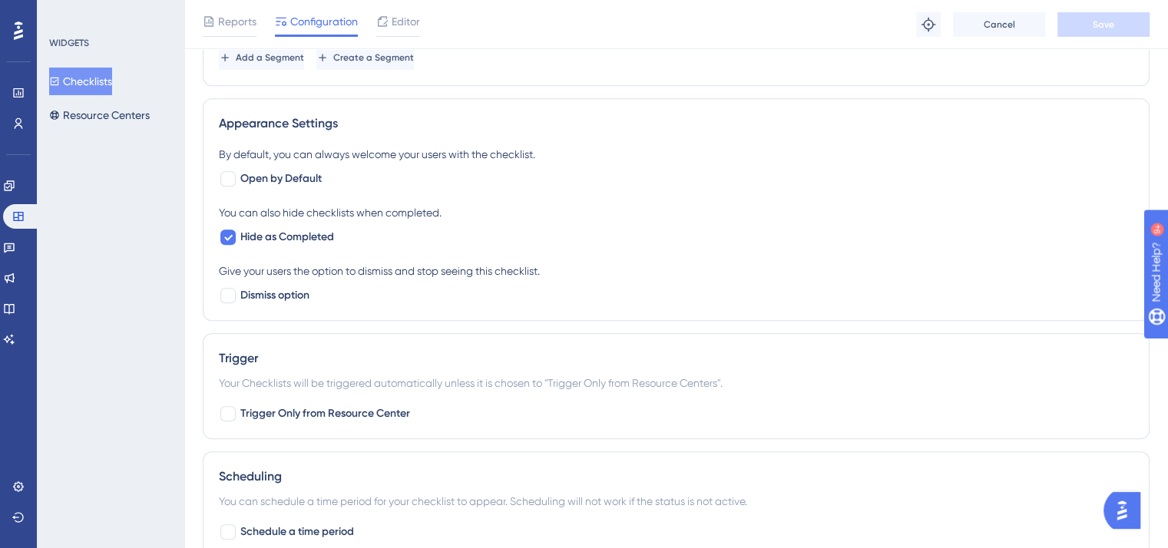
scroll to position [845, 0]
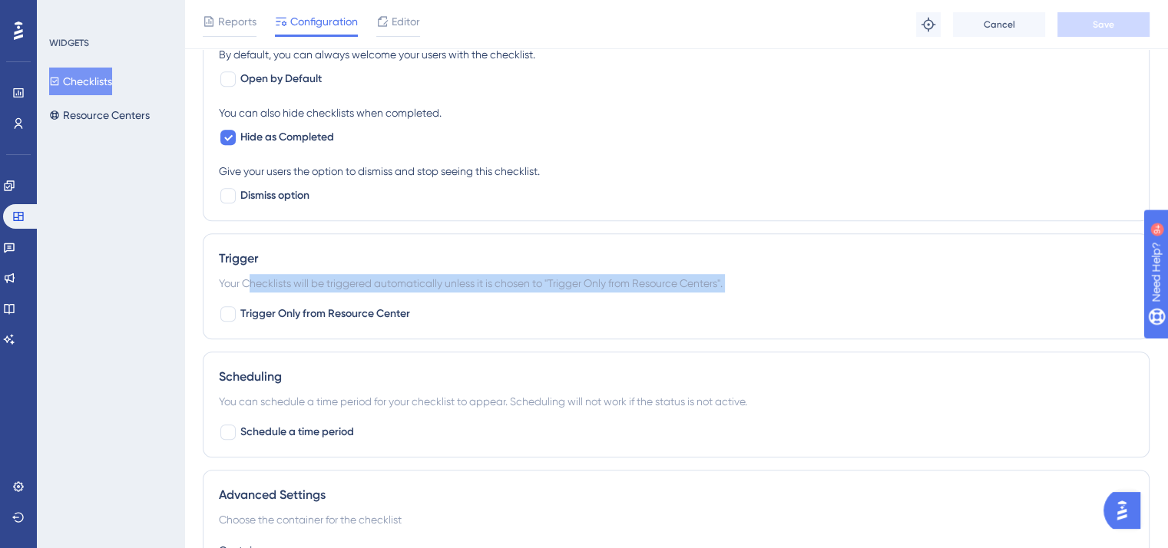
drag, startPoint x: 253, startPoint y: 285, endPoint x: 571, endPoint y: 298, distance: 319.0
click at [571, 298] on div "Trigger Your Checklists will be triggered automatically unless it is chosen to …" at bounding box center [676, 286] width 947 height 106
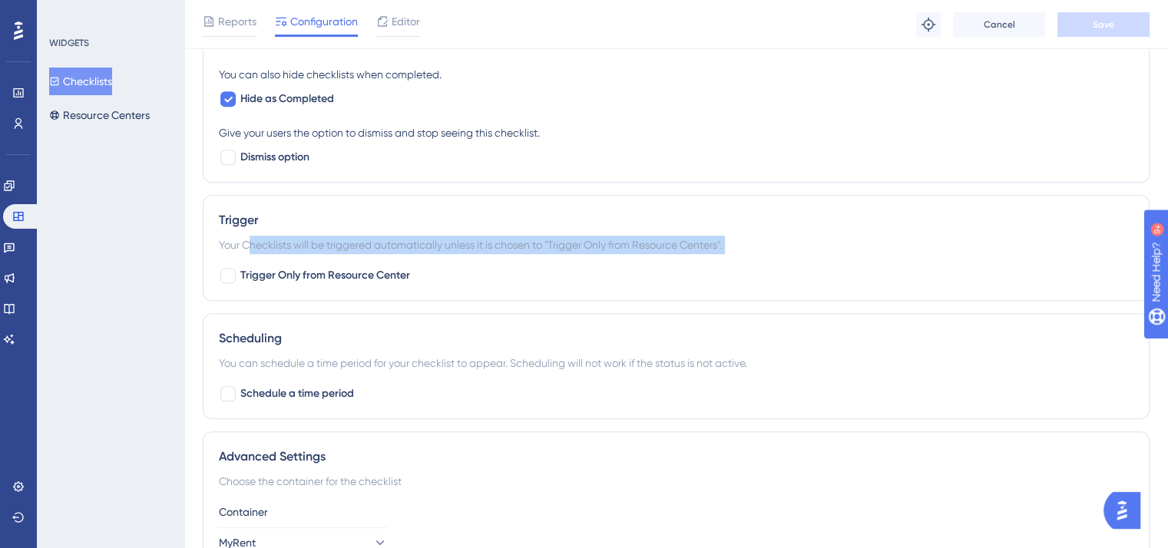
scroll to position [968, 0]
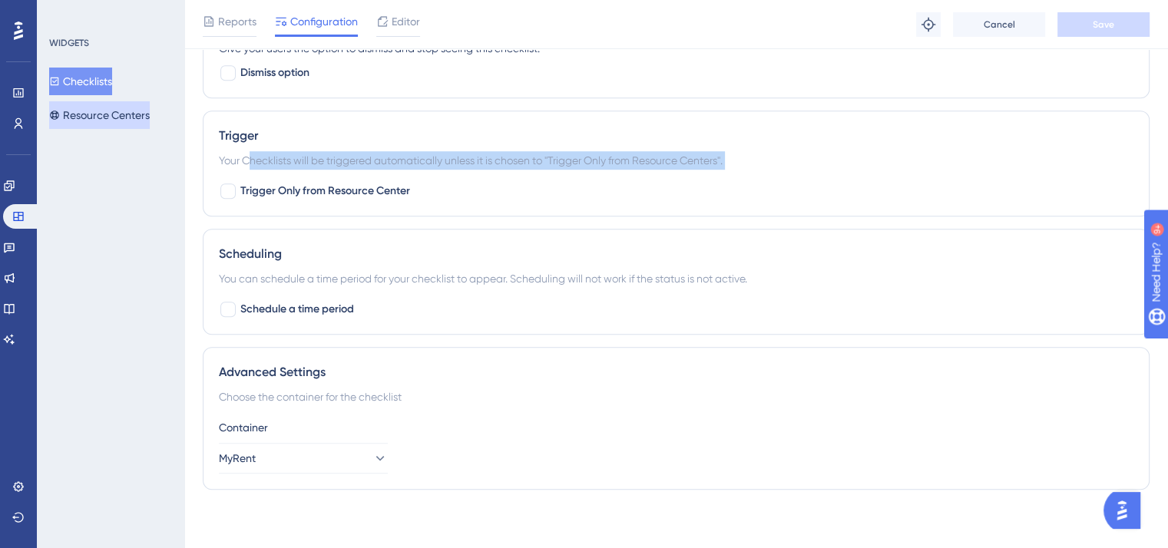
click at [77, 124] on button "Resource Centers" at bounding box center [99, 115] width 101 height 28
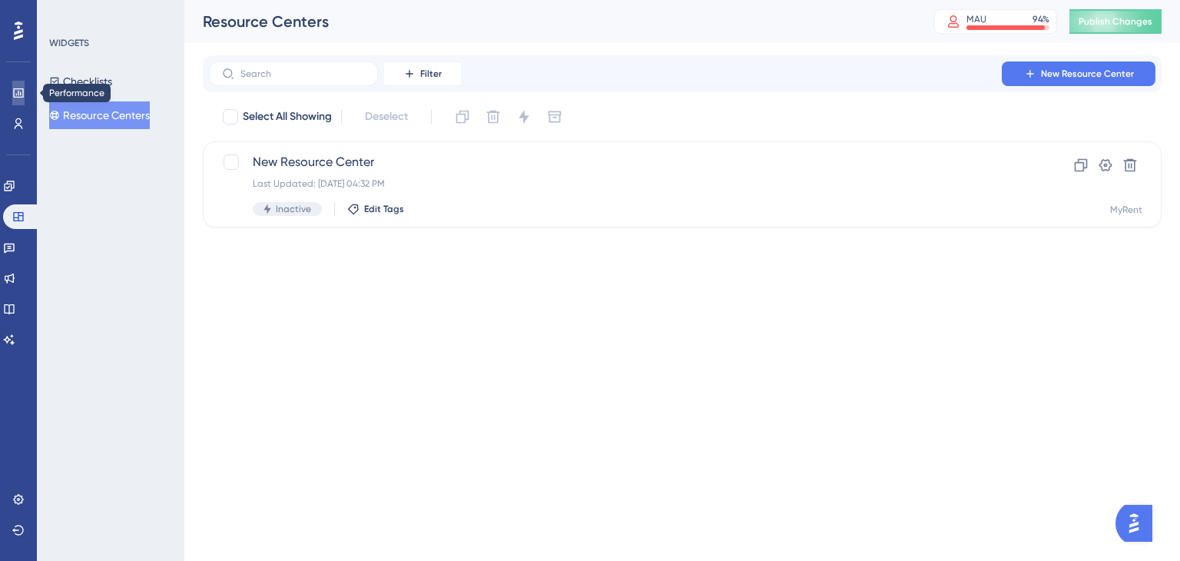
click at [14, 91] on icon at bounding box center [18, 92] width 10 height 9
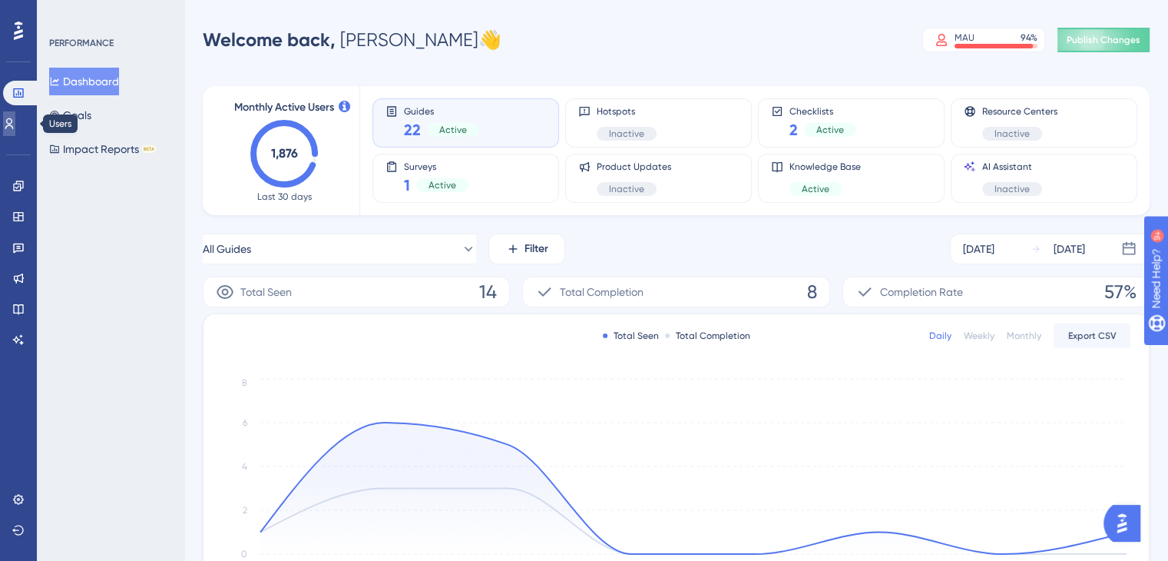
click at [15, 124] on icon at bounding box center [9, 123] width 12 height 12
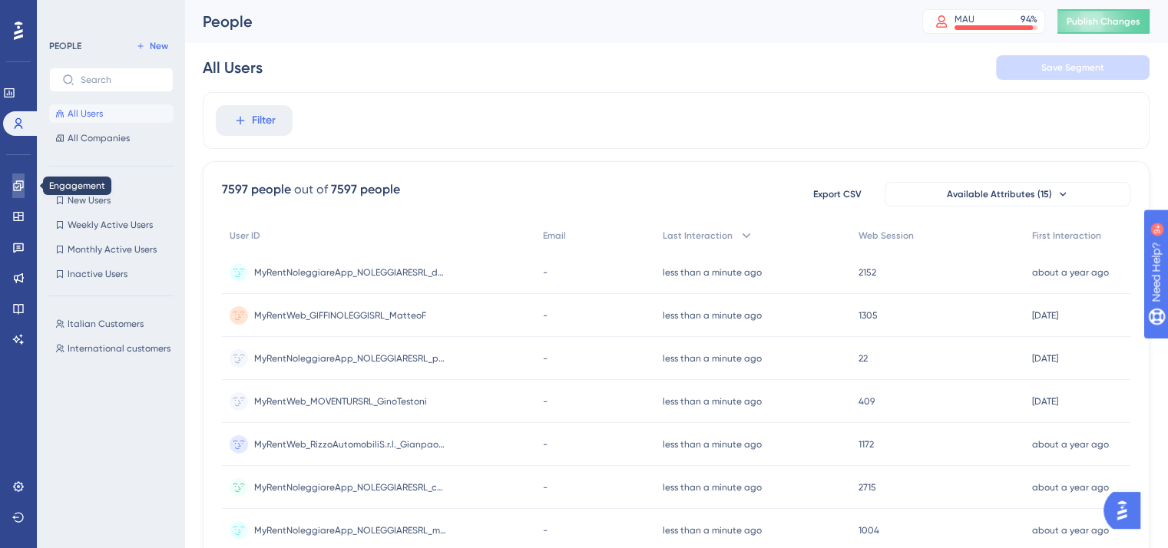
click at [19, 189] on icon at bounding box center [18, 186] width 12 height 12
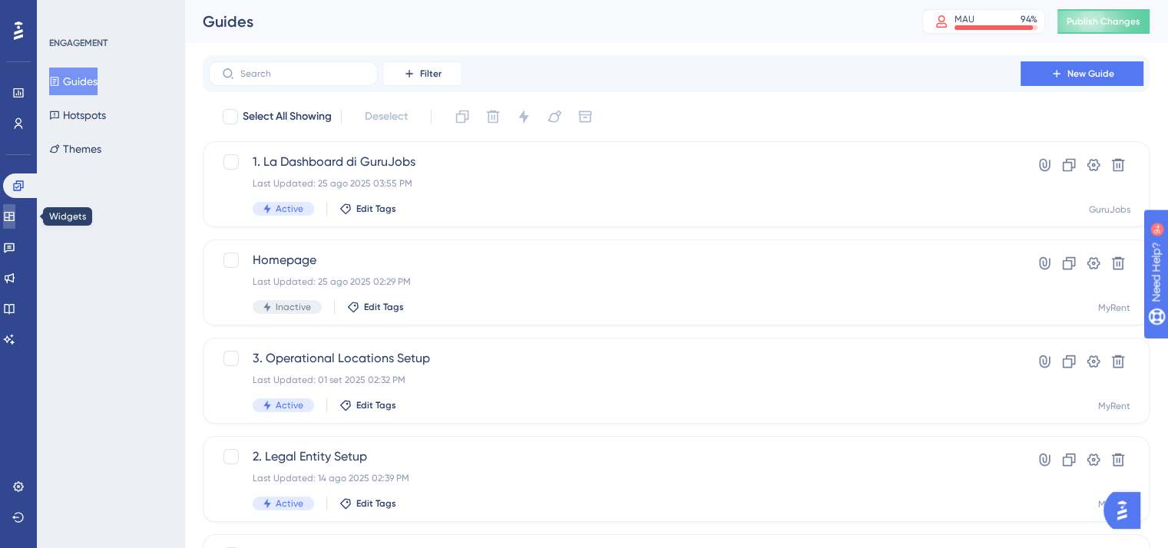
click at [15, 217] on icon at bounding box center [9, 216] width 12 height 12
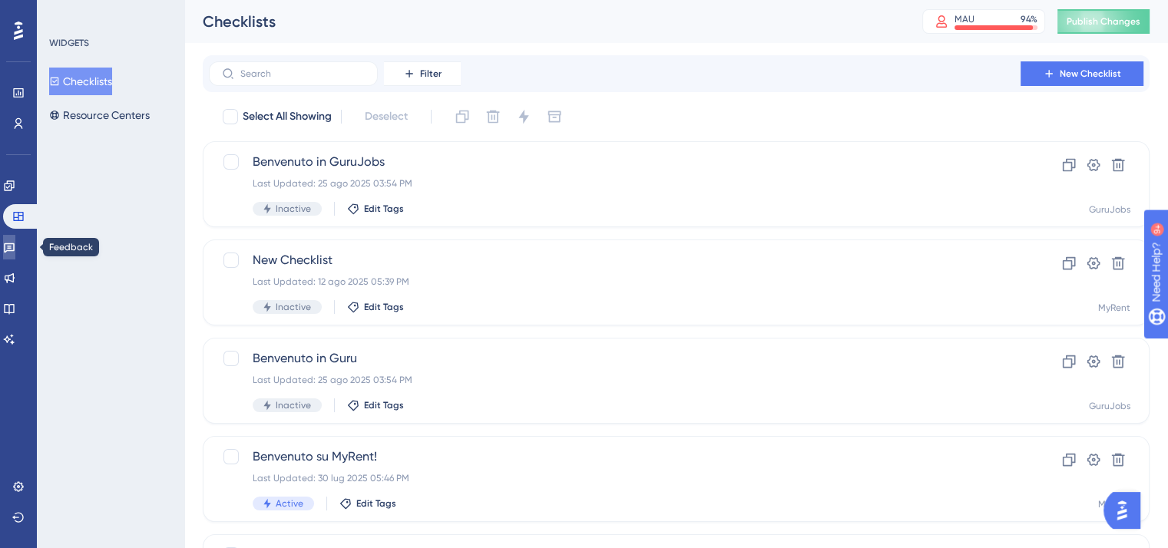
click at [15, 244] on icon at bounding box center [9, 247] width 12 height 12
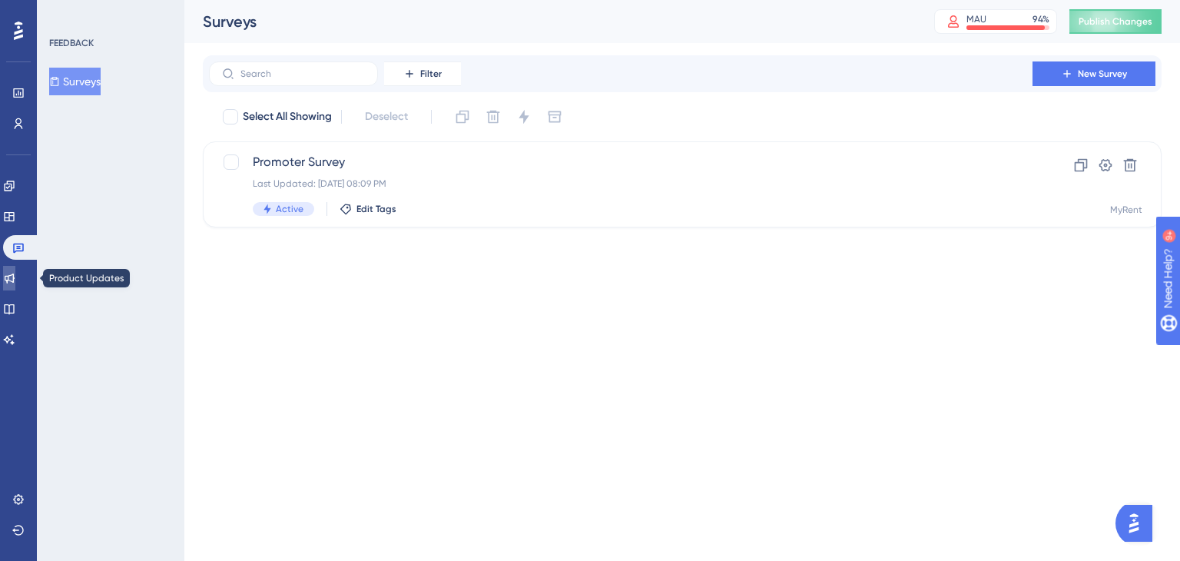
click at [15, 281] on icon at bounding box center [9, 278] width 12 height 12
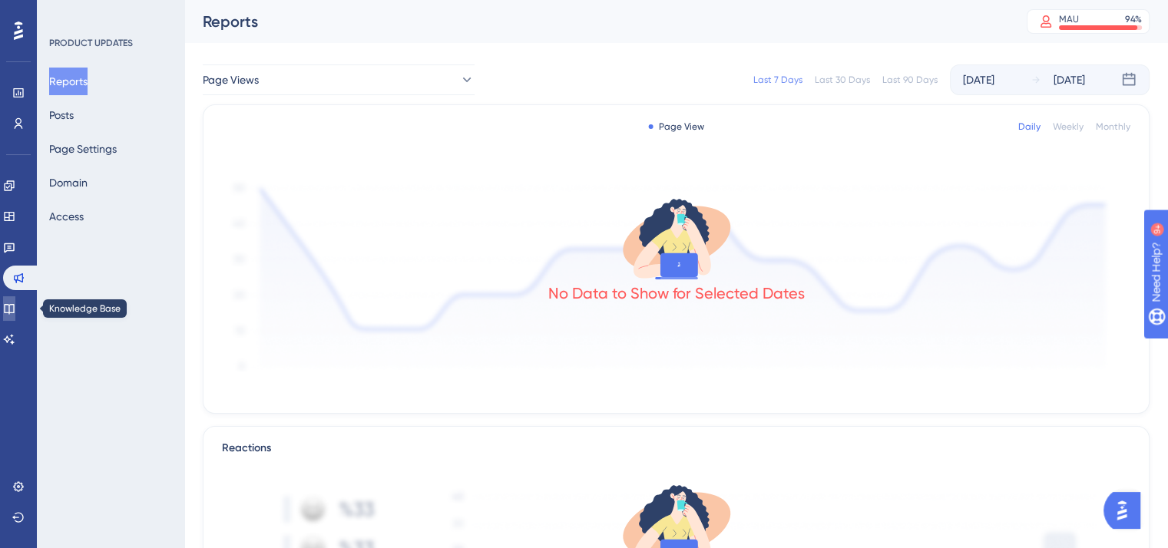
click at [15, 311] on link at bounding box center [9, 308] width 12 height 25
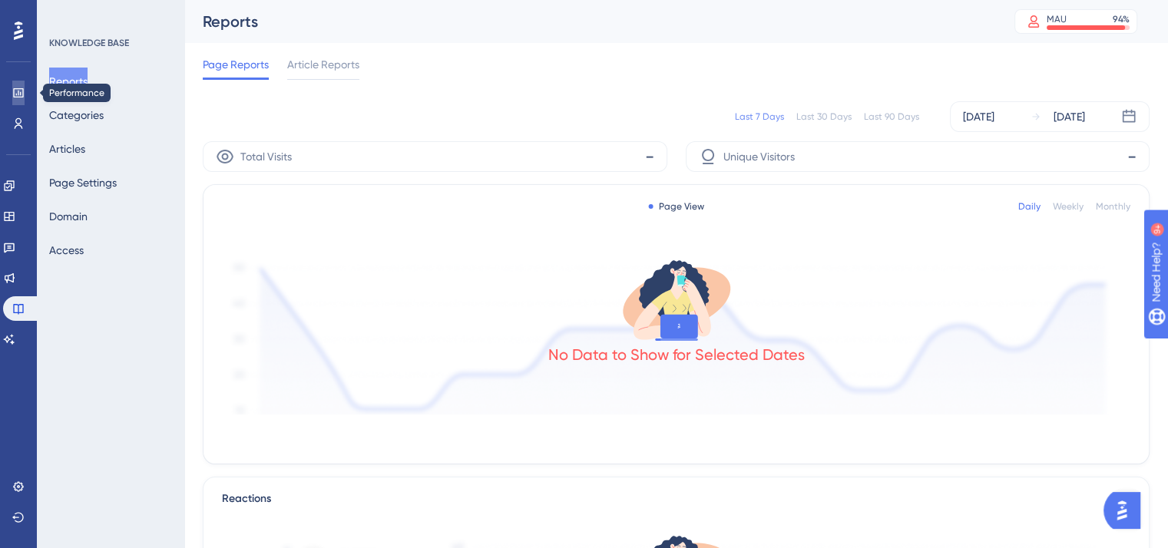
click at [22, 94] on icon at bounding box center [18, 93] width 12 height 12
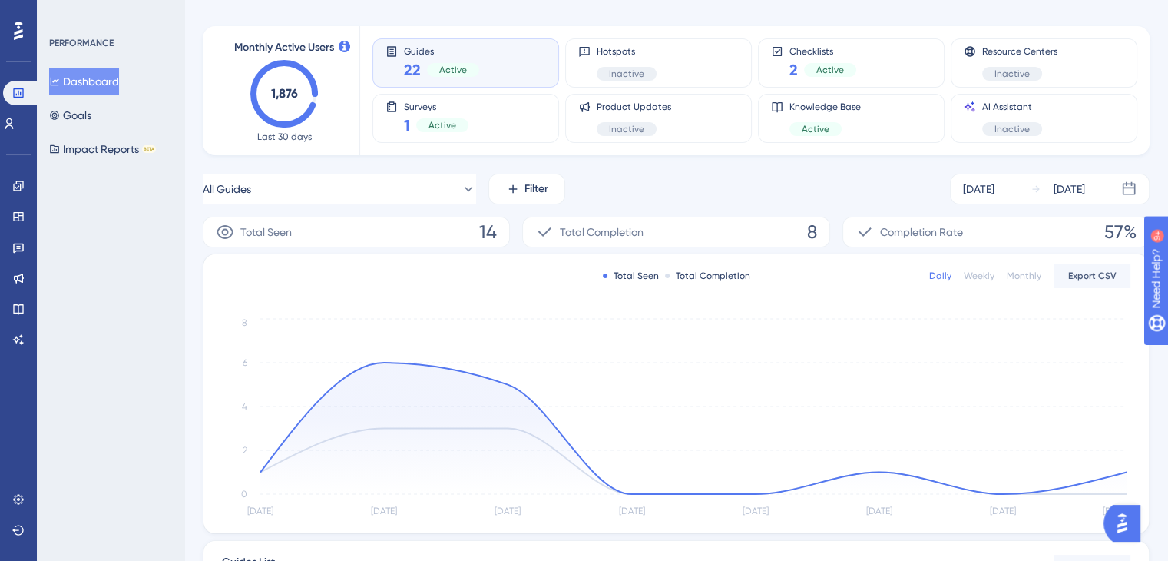
scroll to position [77, 0]
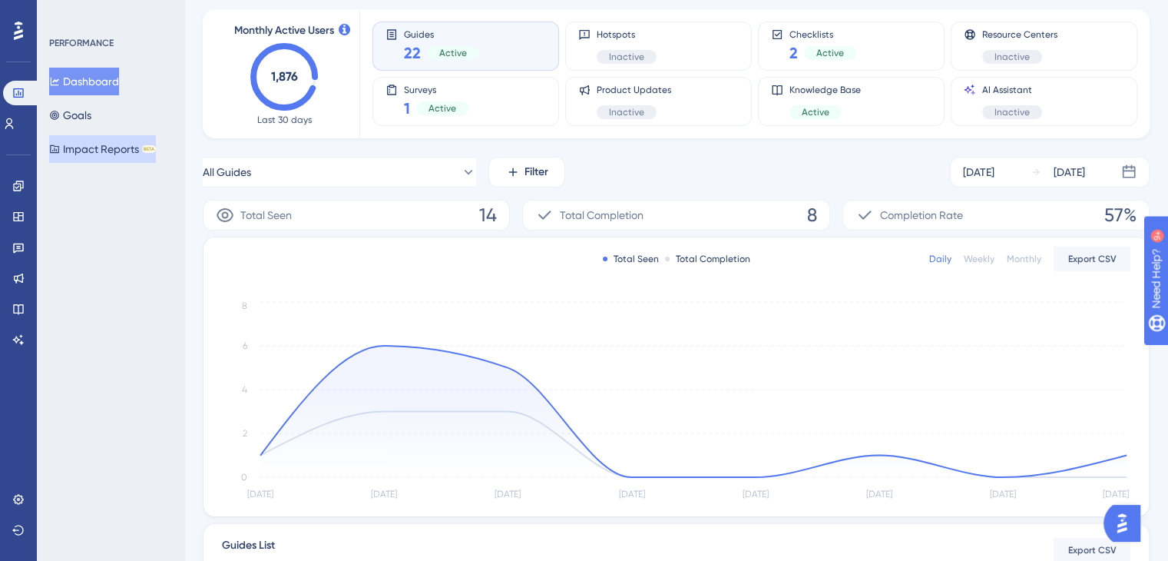
click at [101, 142] on button "Impact Reports BETA" at bounding box center [102, 149] width 107 height 28
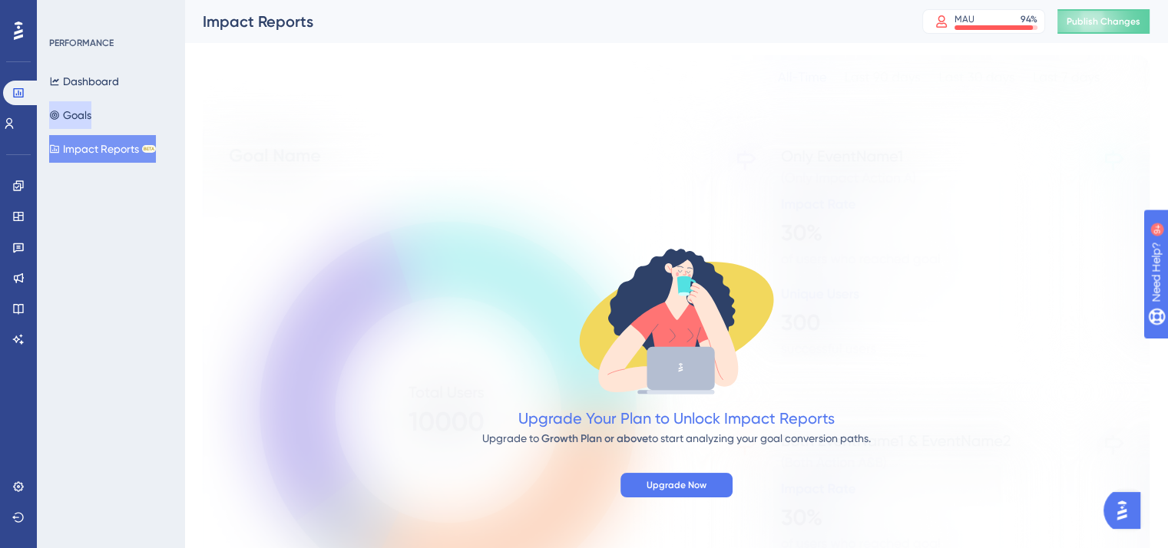
click at [91, 112] on button "Goals" at bounding box center [70, 115] width 42 height 28
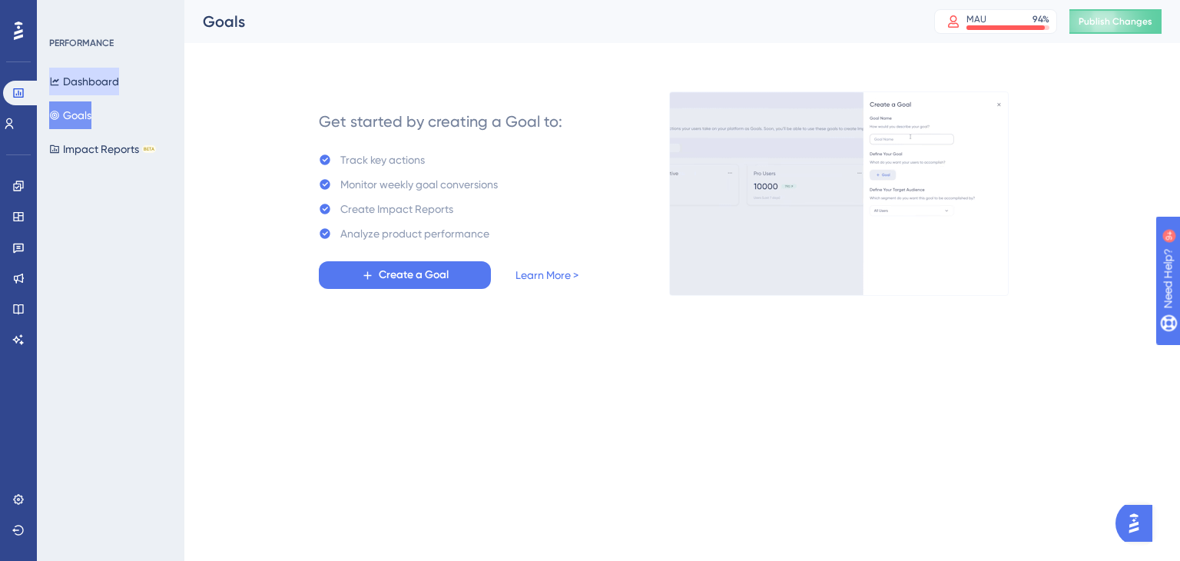
click at [111, 70] on button "Dashboard" at bounding box center [84, 82] width 70 height 28
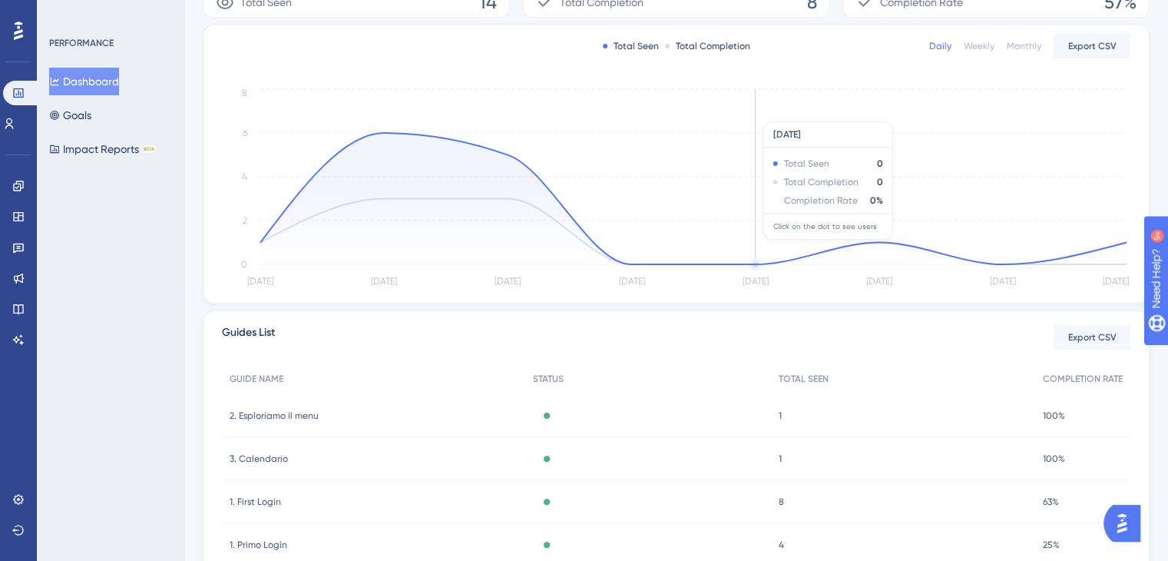
scroll to position [375, 0]
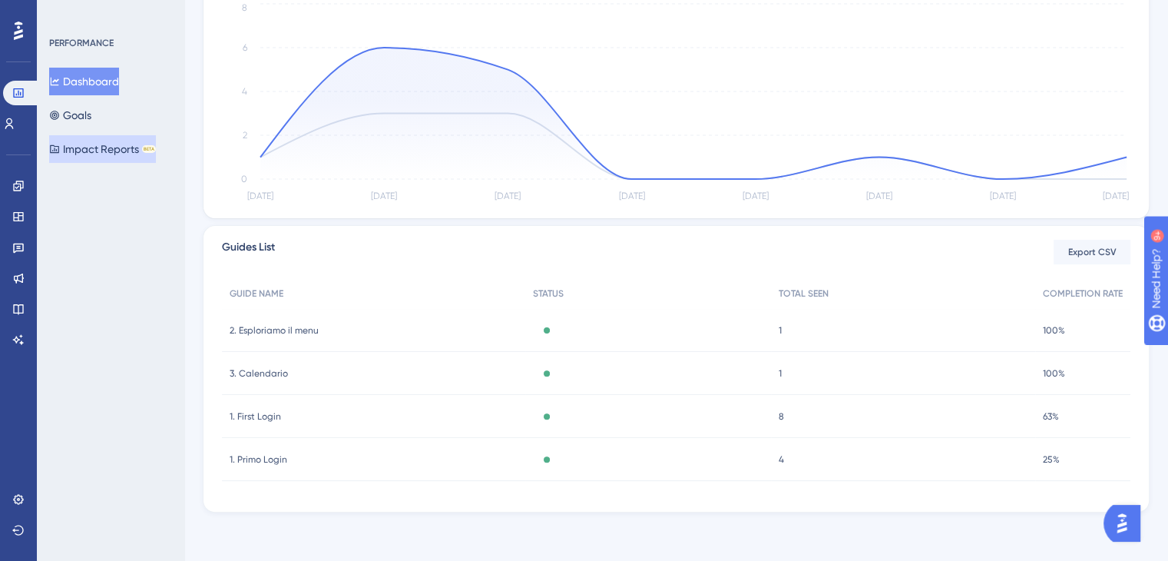
click at [102, 151] on button "Impact Reports BETA" at bounding box center [102, 149] width 107 height 28
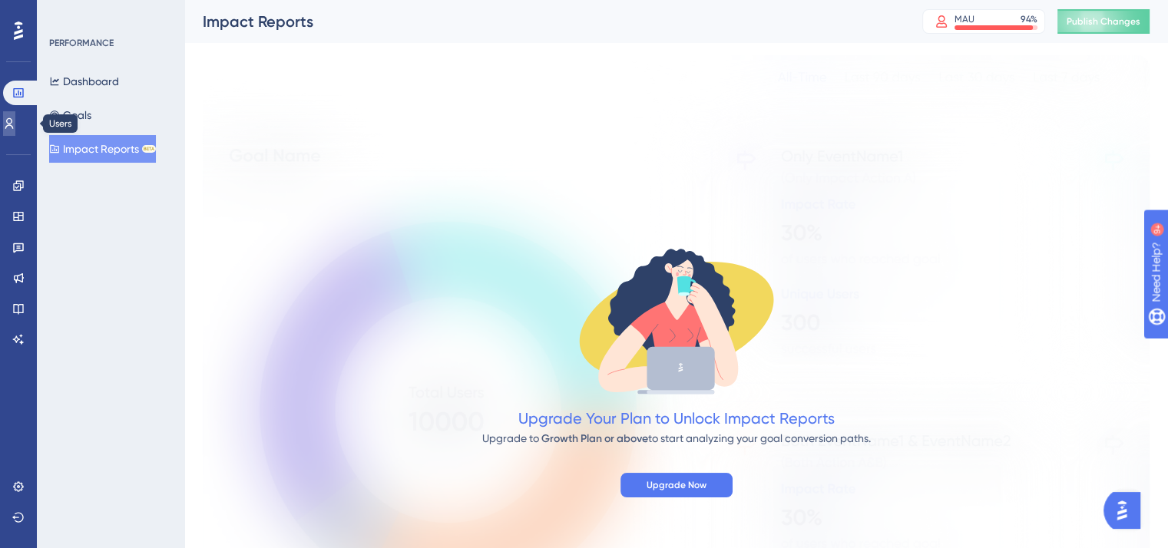
click at [15, 121] on icon at bounding box center [9, 123] width 12 height 12
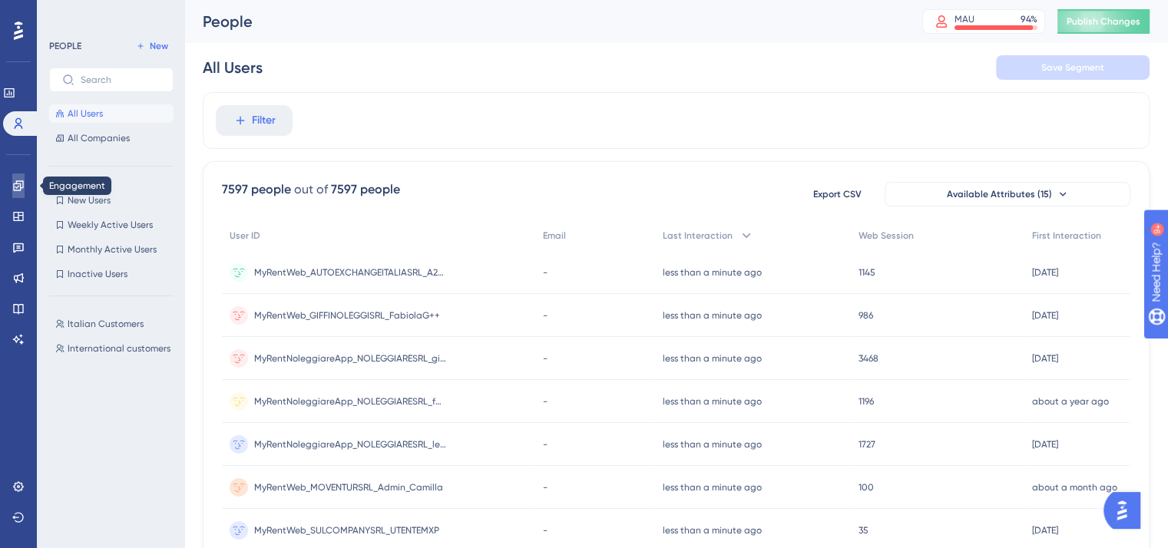
click at [12, 188] on icon at bounding box center [18, 186] width 12 height 12
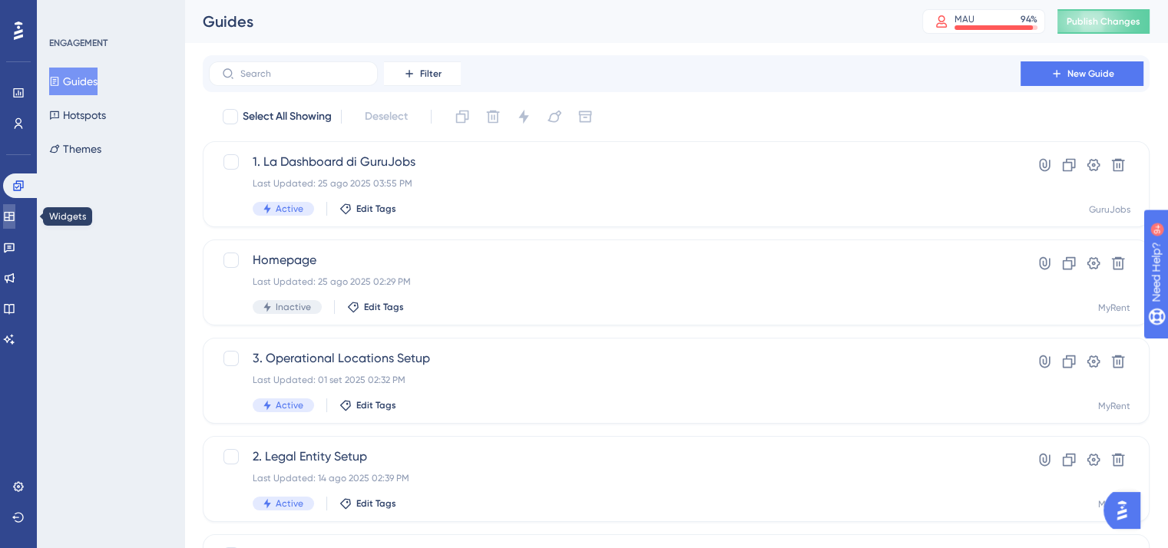
click at [15, 227] on link at bounding box center [9, 216] width 12 height 25
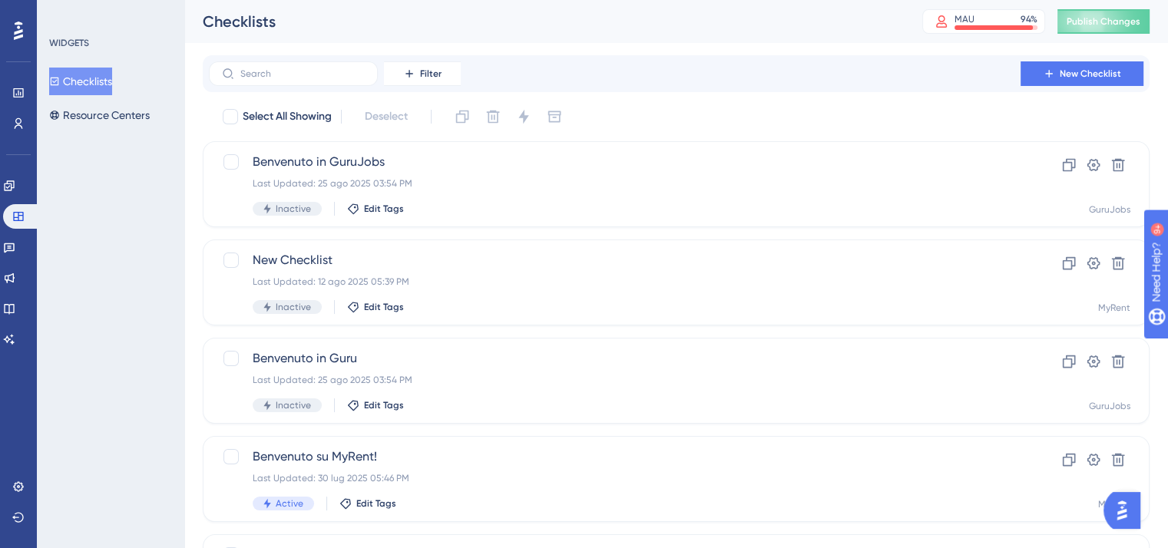
click at [24, 260] on div "Engagement Widgets Feedback Product Updates Knowledge Base AI Assistant" at bounding box center [18, 263] width 31 height 178
click at [15, 253] on link at bounding box center [9, 247] width 12 height 25
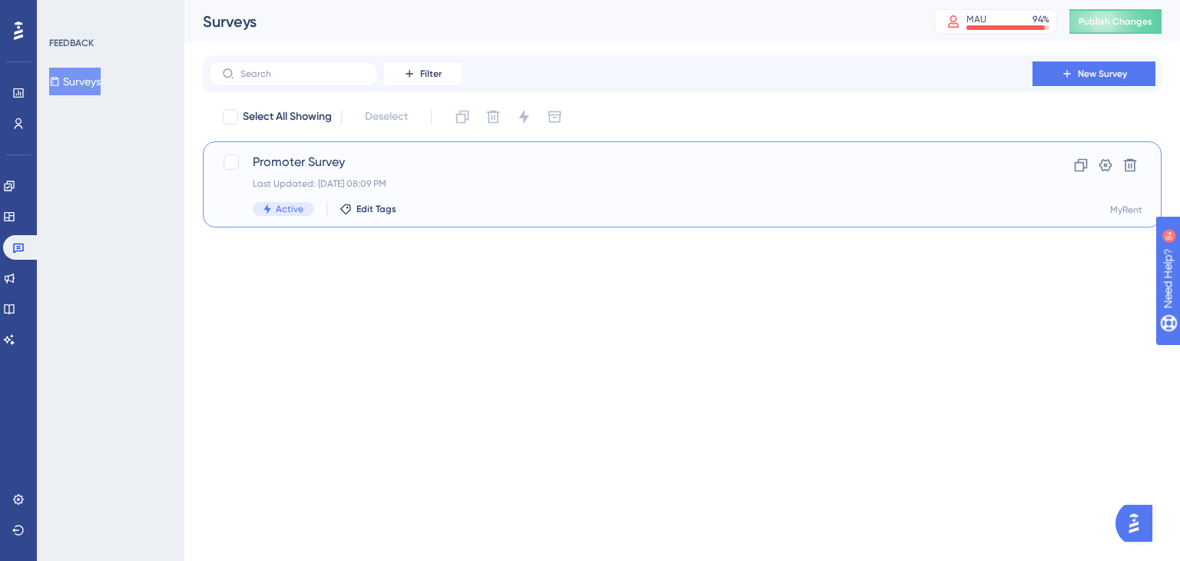
click at [467, 191] on div "Promoter Survey Last Updated: [DATE] 08:09 PM Active Edit Tags" at bounding box center [621, 184] width 736 height 63
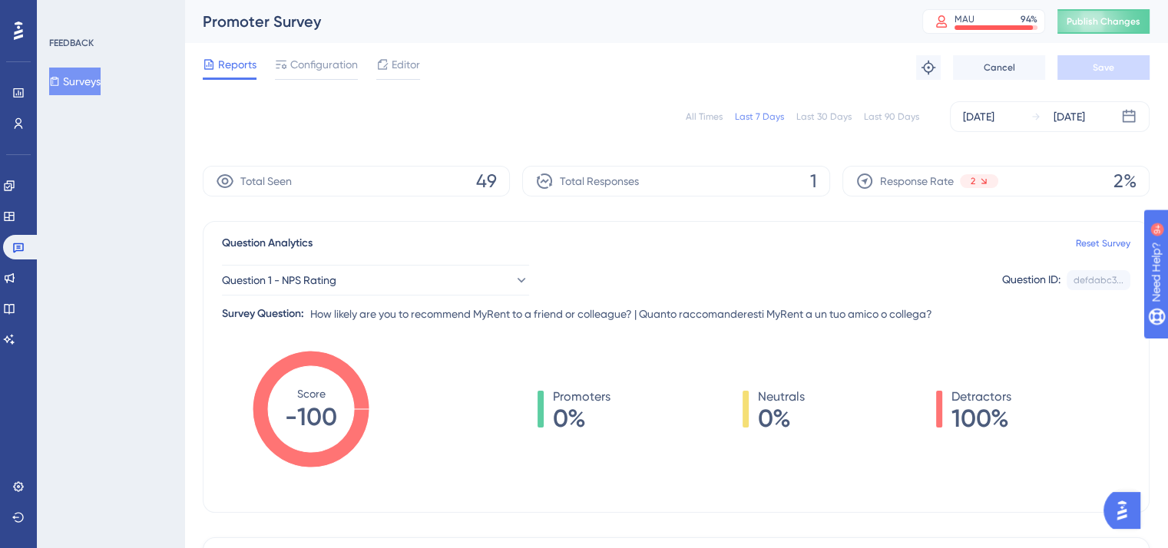
click at [869, 121] on div "Last 90 Days" at bounding box center [891, 117] width 55 height 12
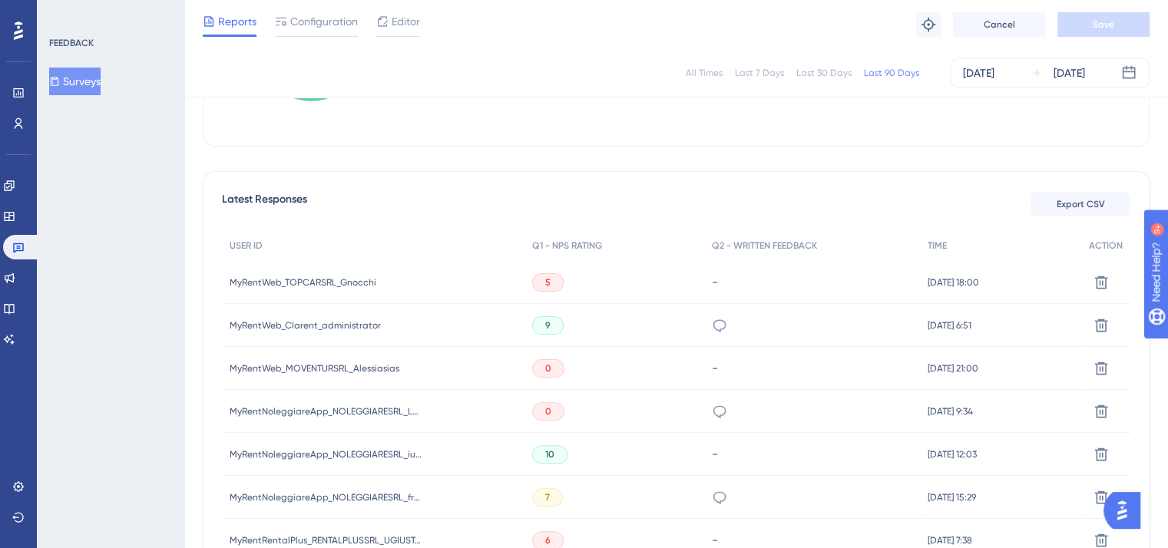
scroll to position [384, 0]
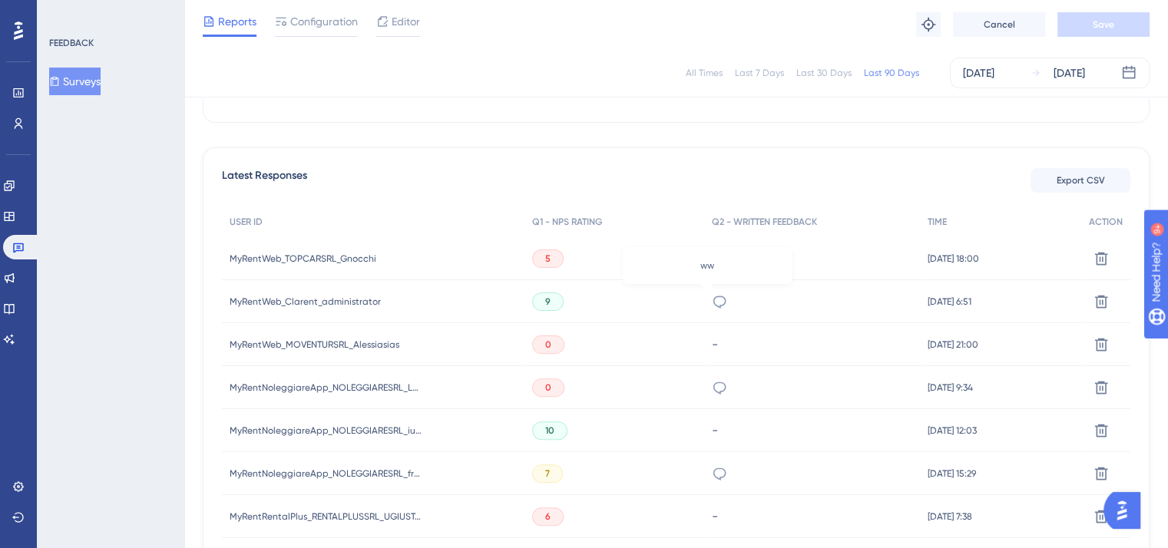
click at [712, 295] on icon at bounding box center [719, 301] width 15 height 15
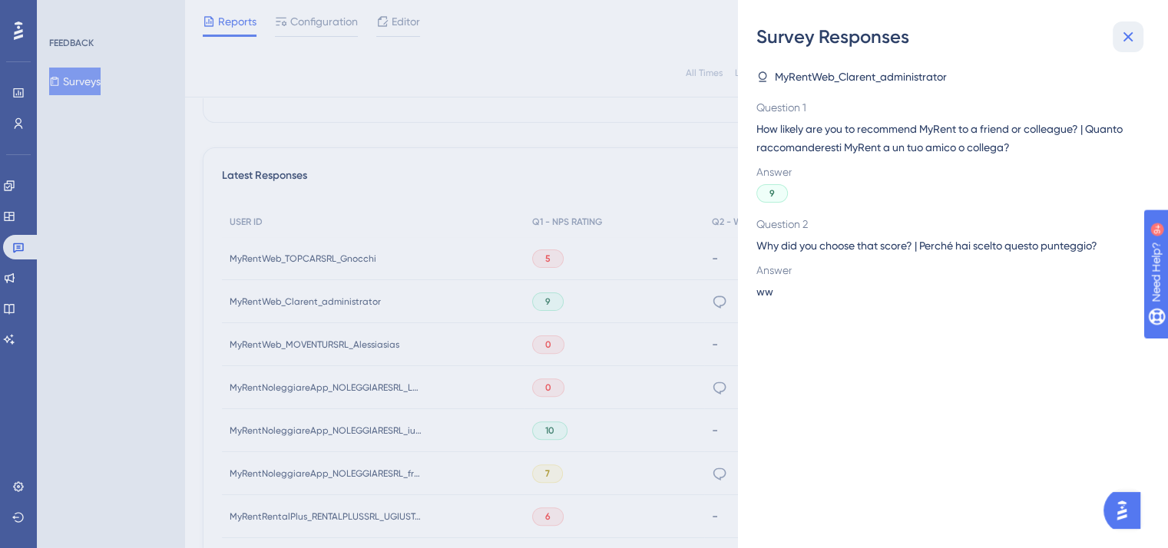
click at [1127, 39] on icon at bounding box center [1128, 37] width 18 height 18
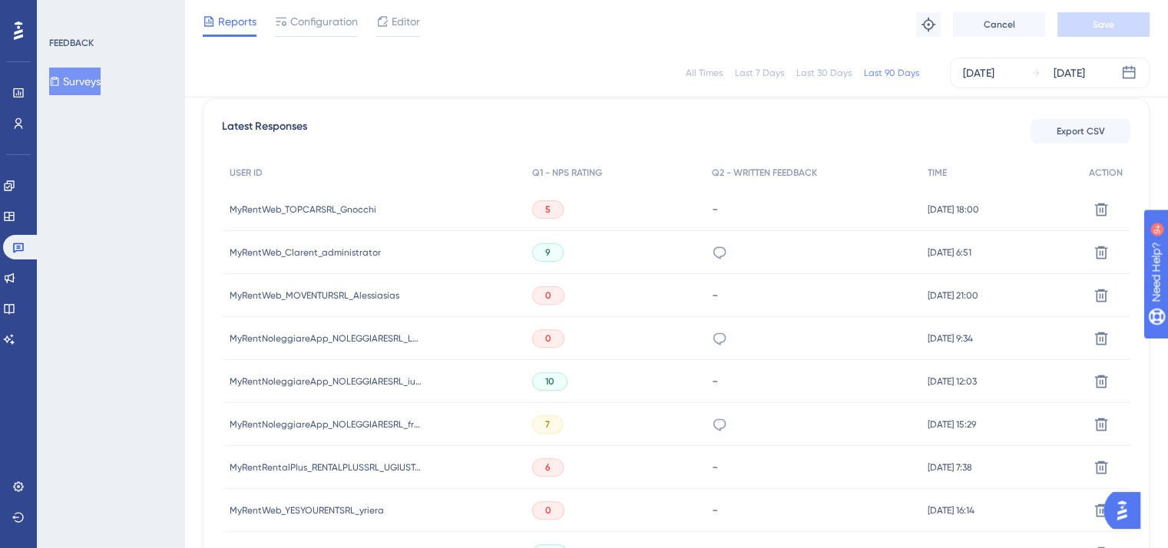
scroll to position [461, 0]
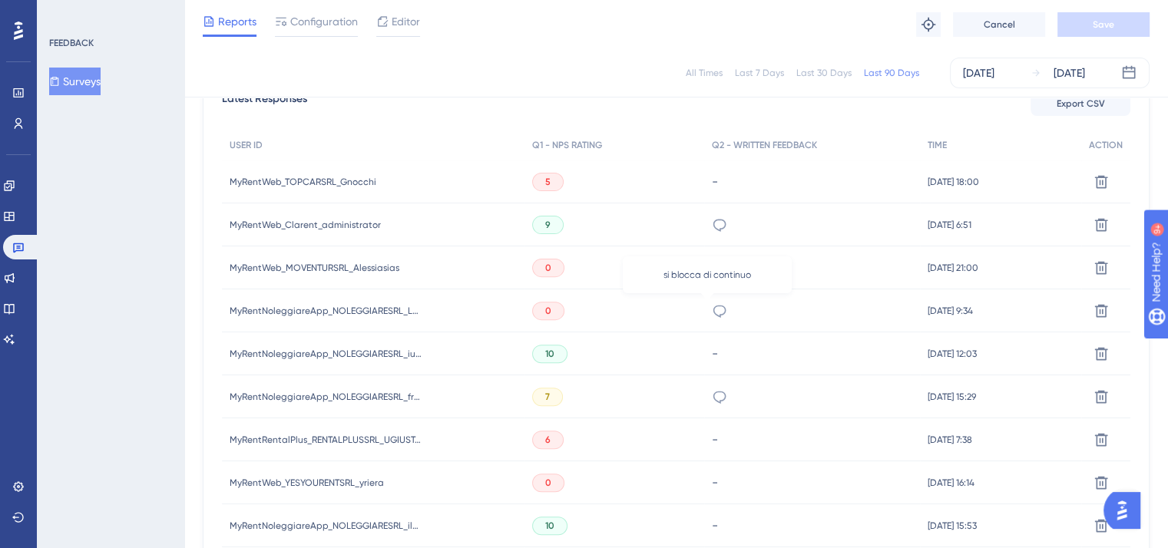
click at [712, 313] on icon at bounding box center [719, 310] width 15 height 15
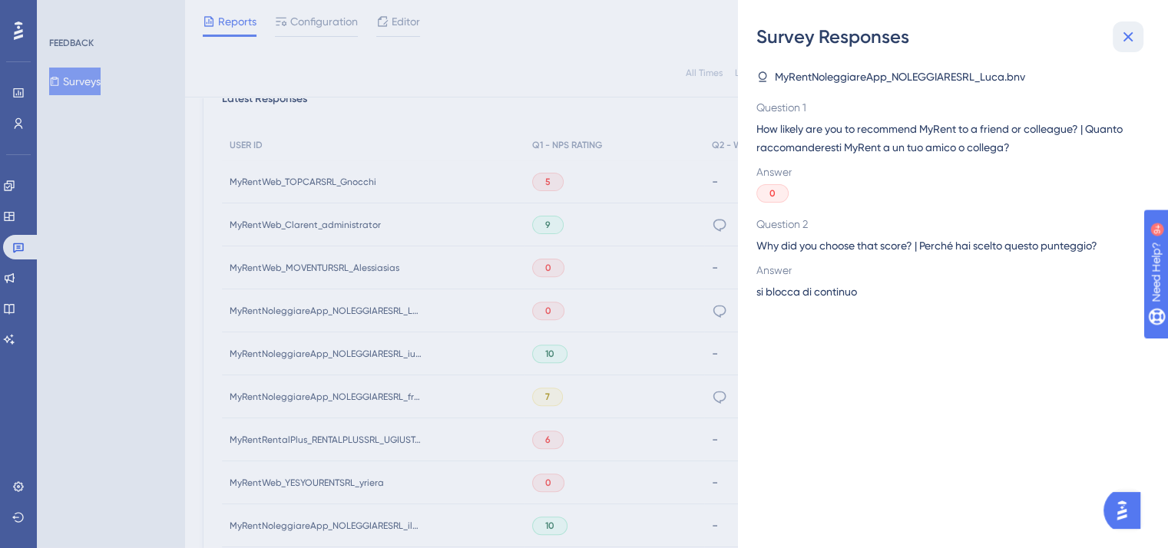
click at [1134, 44] on icon at bounding box center [1128, 37] width 18 height 18
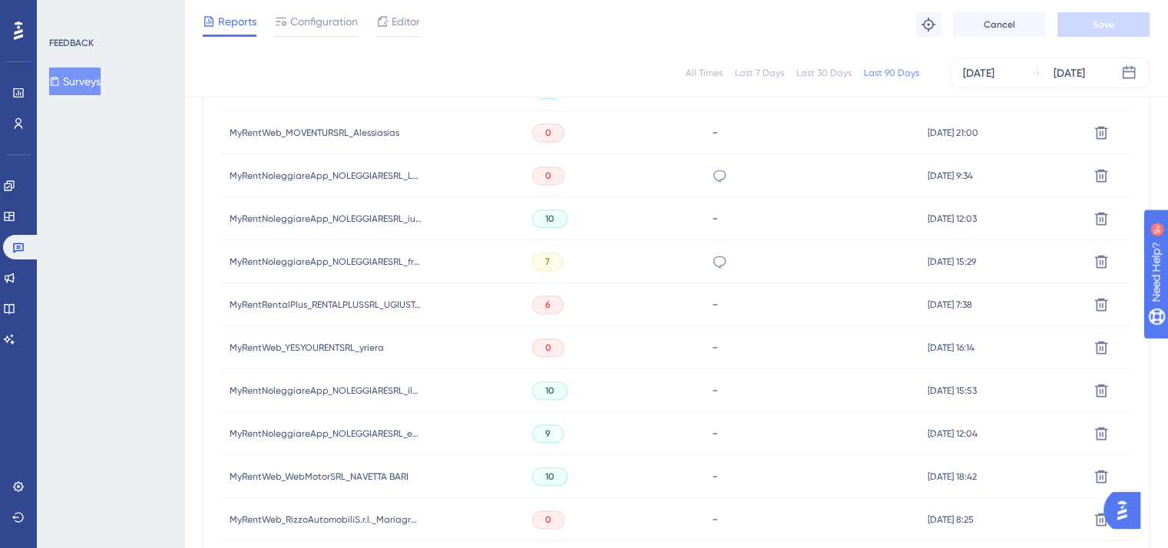
scroll to position [614, 0]
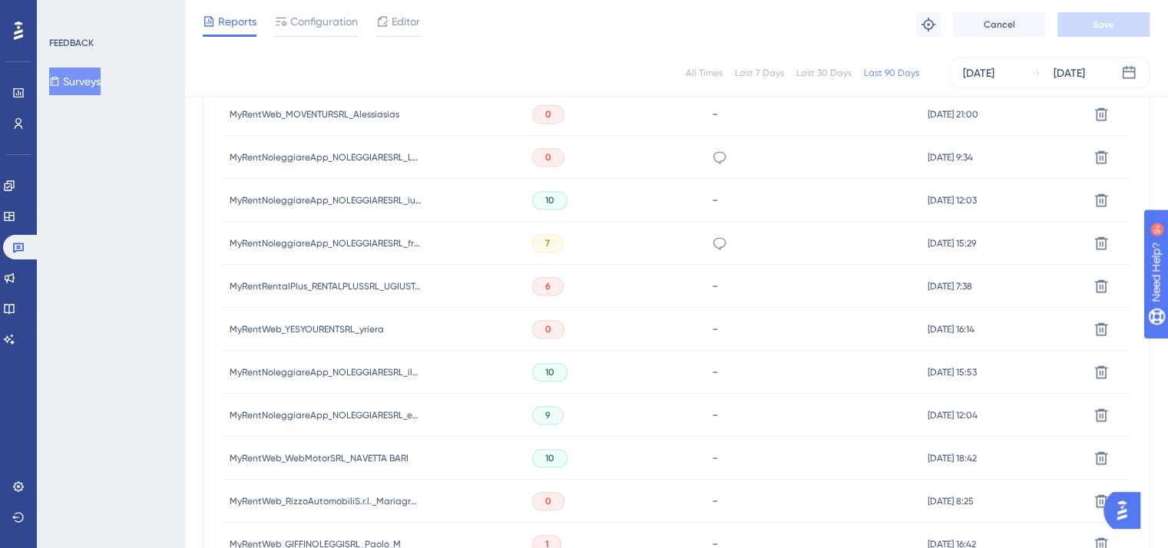
click at [704, 238] on div "sarebbe comodo avere le istruzioni per ogni facciata" at bounding box center [812, 243] width 216 height 43
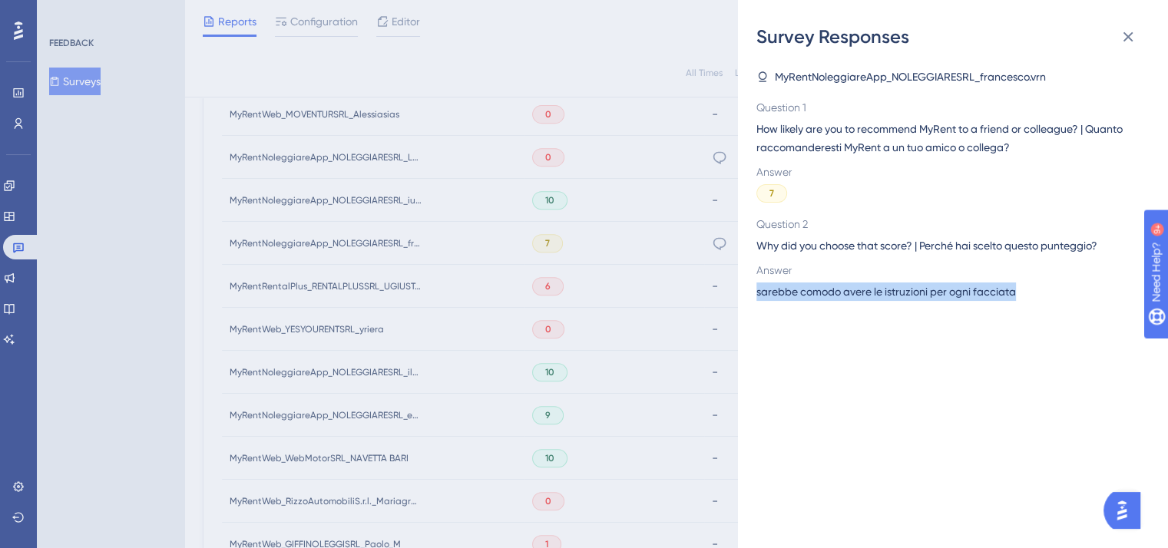
drag, startPoint x: 1021, startPoint y: 296, endPoint x: 725, endPoint y: 265, distance: 298.0
click at [756, 293] on div "Survey Responses MyRentNoleggiareApp_NOLEGGIARESRL_francesco.vrn Question 1 How…" at bounding box center [953, 274] width 430 height 548
click at [1129, 36] on icon at bounding box center [1129, 37] width 10 height 10
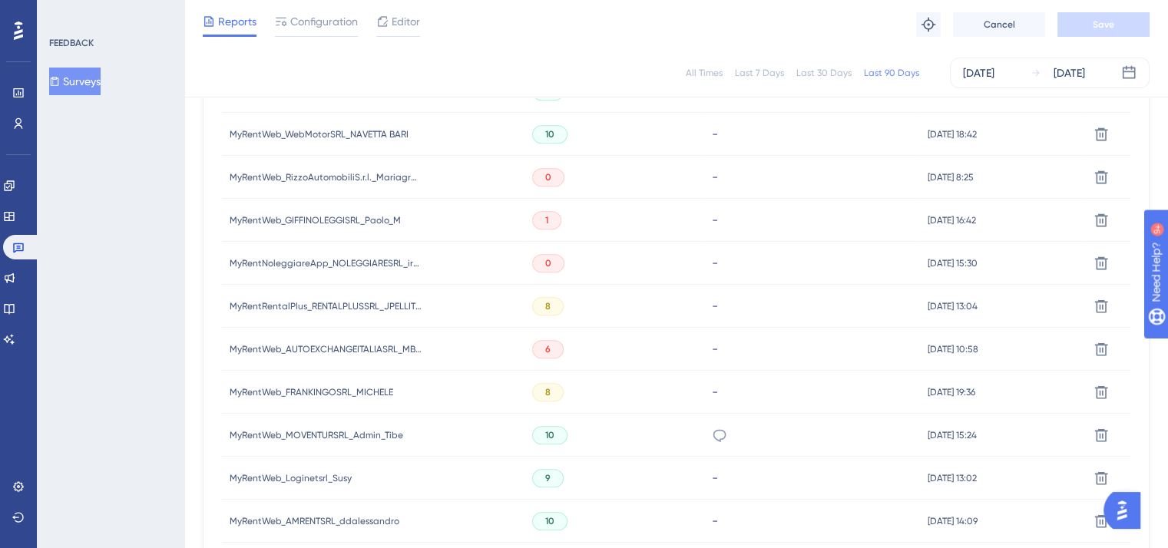
scroll to position [922, 0]
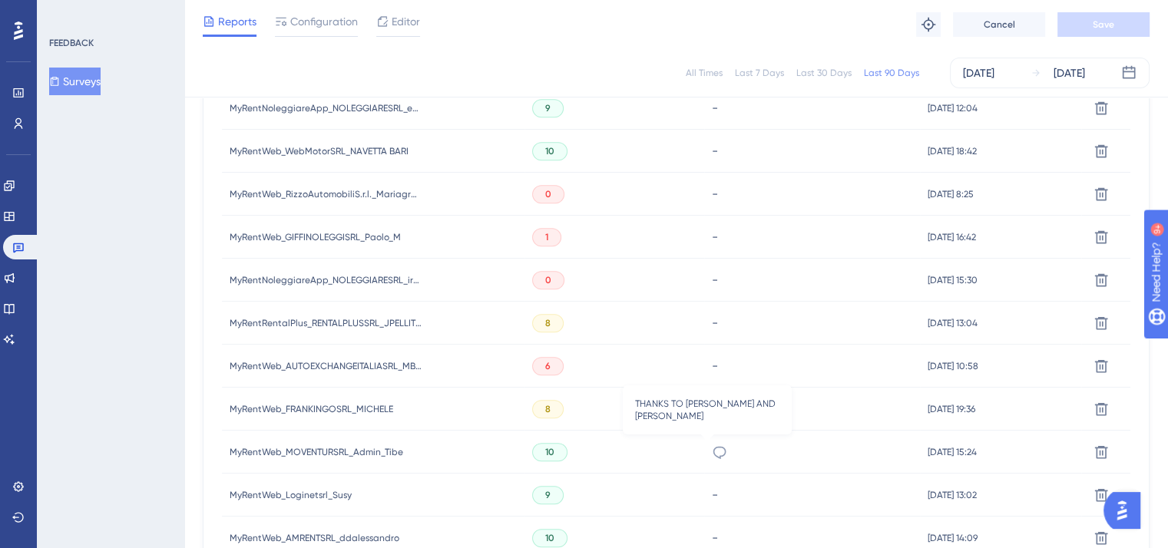
click at [713, 452] on icon at bounding box center [719, 452] width 13 height 12
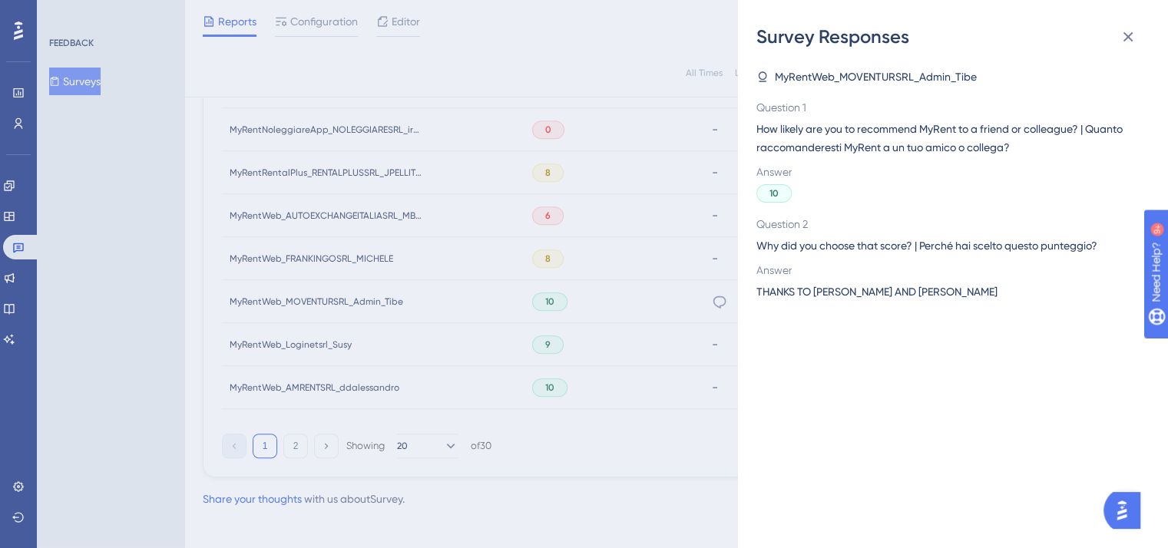
scroll to position [1075, 0]
click at [707, 296] on div "Survey Responses MyRentWeb_MOVENTURSRL_Admin_Tibe Question 1 How likely are you…" at bounding box center [584, 274] width 1168 height 548
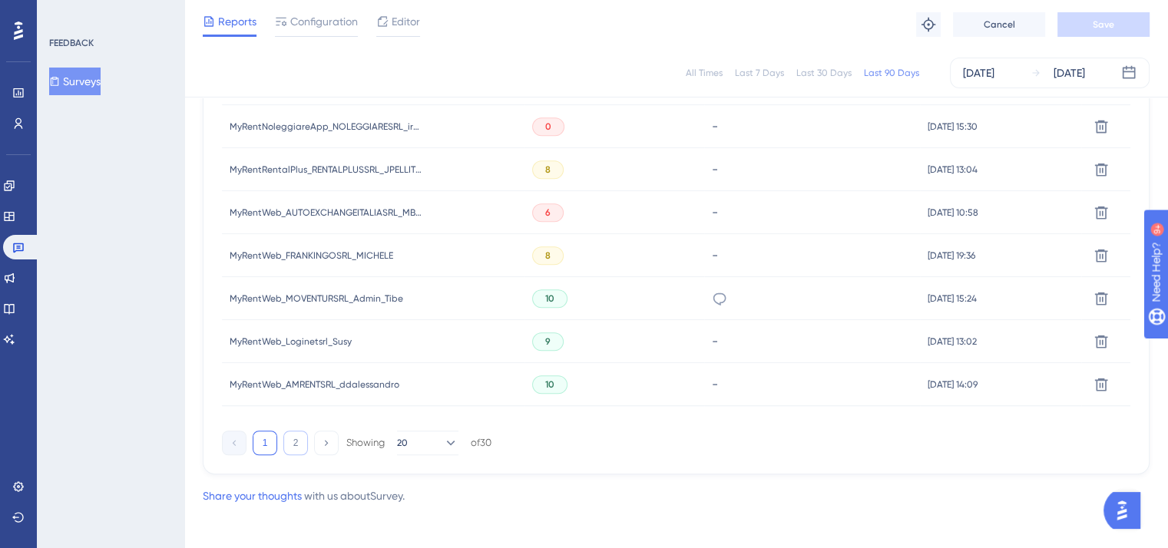
click at [296, 443] on button "2" at bounding box center [295, 443] width 25 height 25
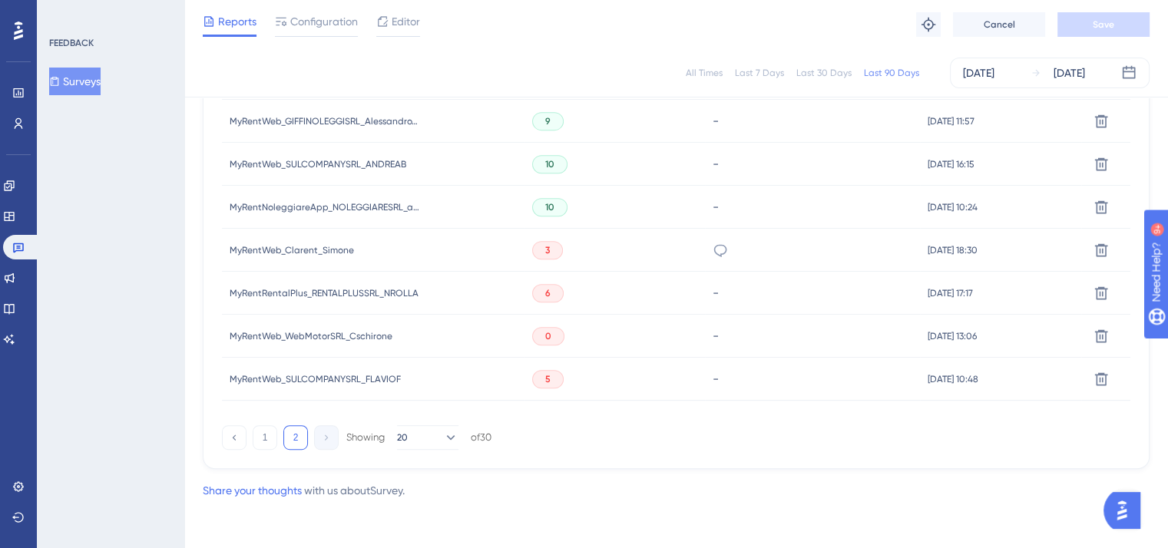
scroll to position [497, 0]
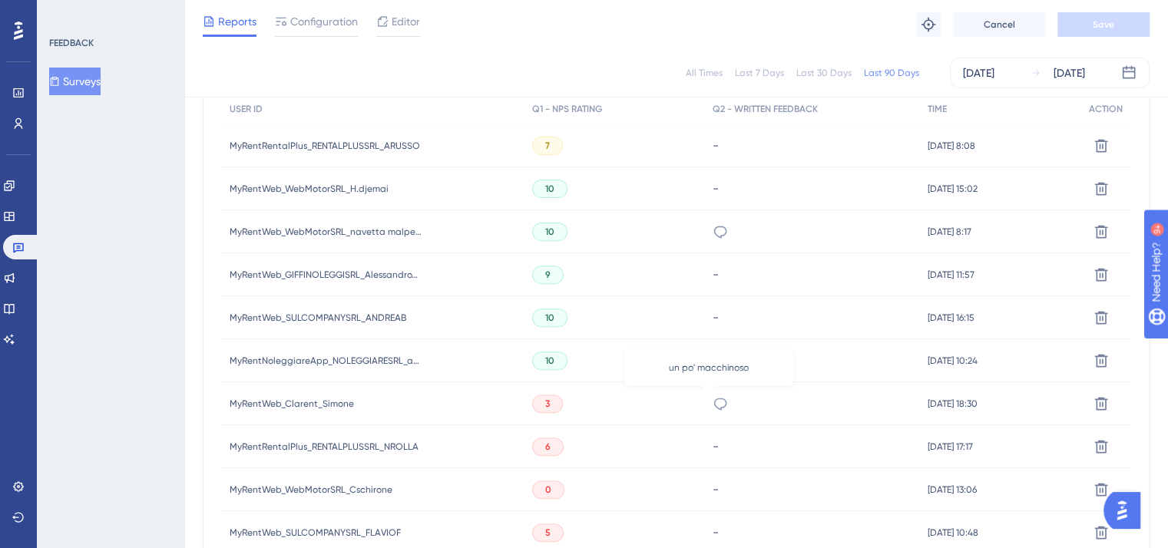
click at [713, 402] on icon at bounding box center [720, 403] width 15 height 15
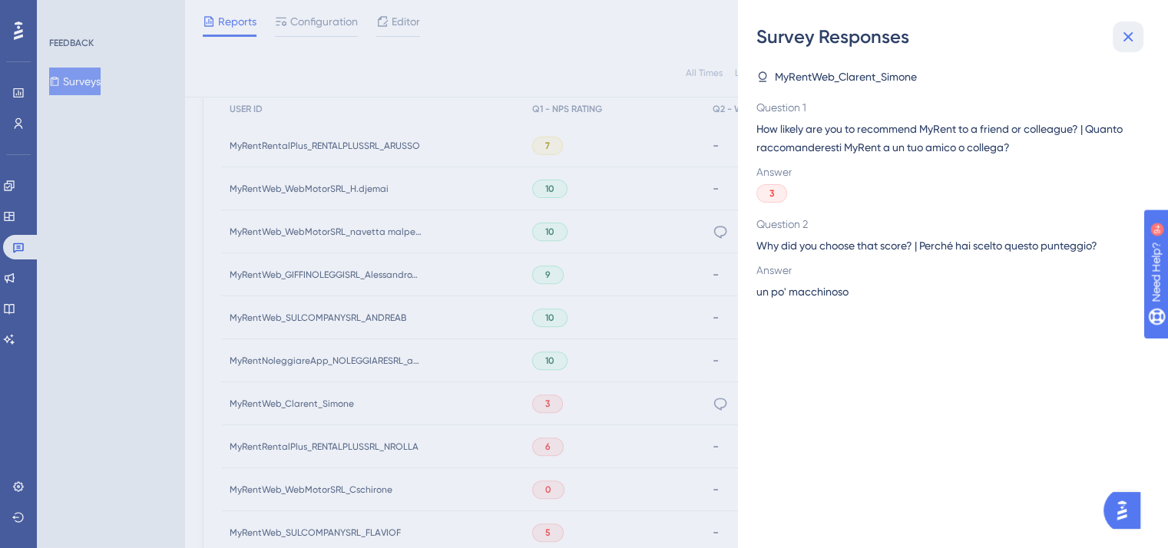
click at [1123, 37] on icon at bounding box center [1128, 37] width 18 height 18
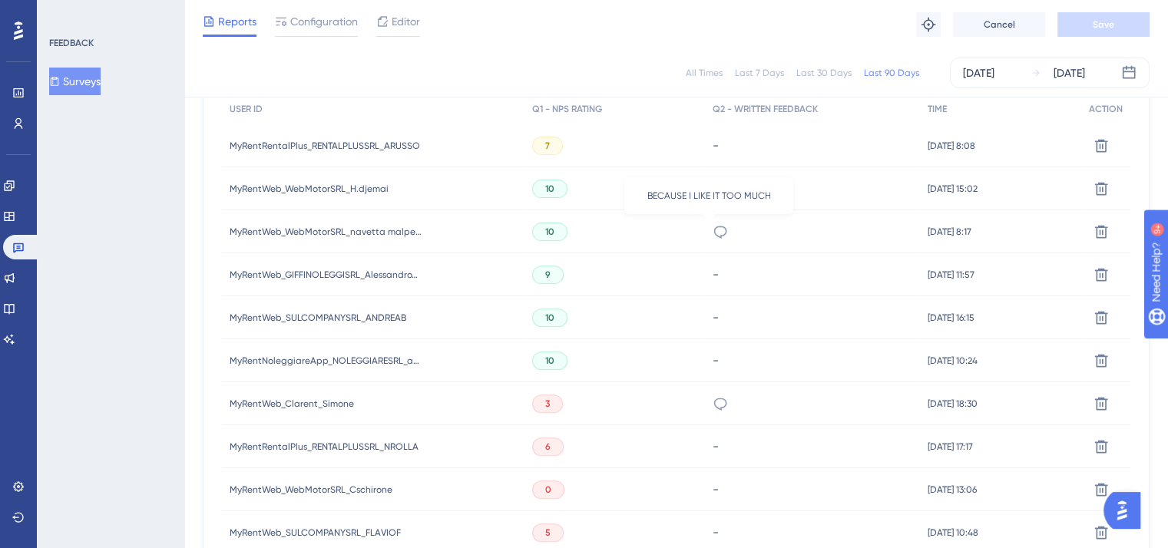
click at [713, 231] on icon at bounding box center [720, 231] width 15 height 15
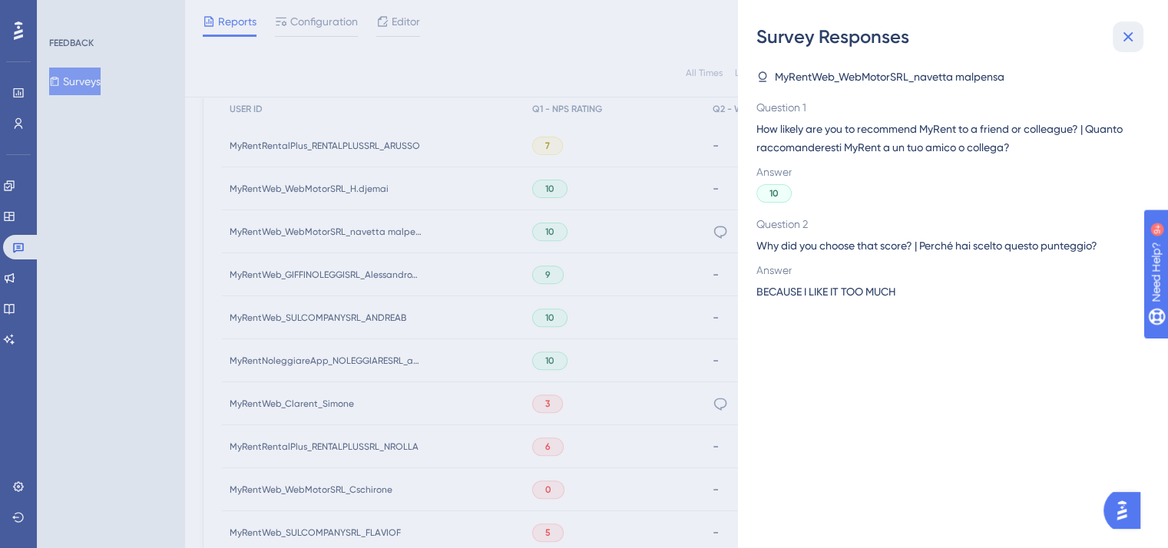
click at [1129, 48] on button at bounding box center [1128, 37] width 31 height 31
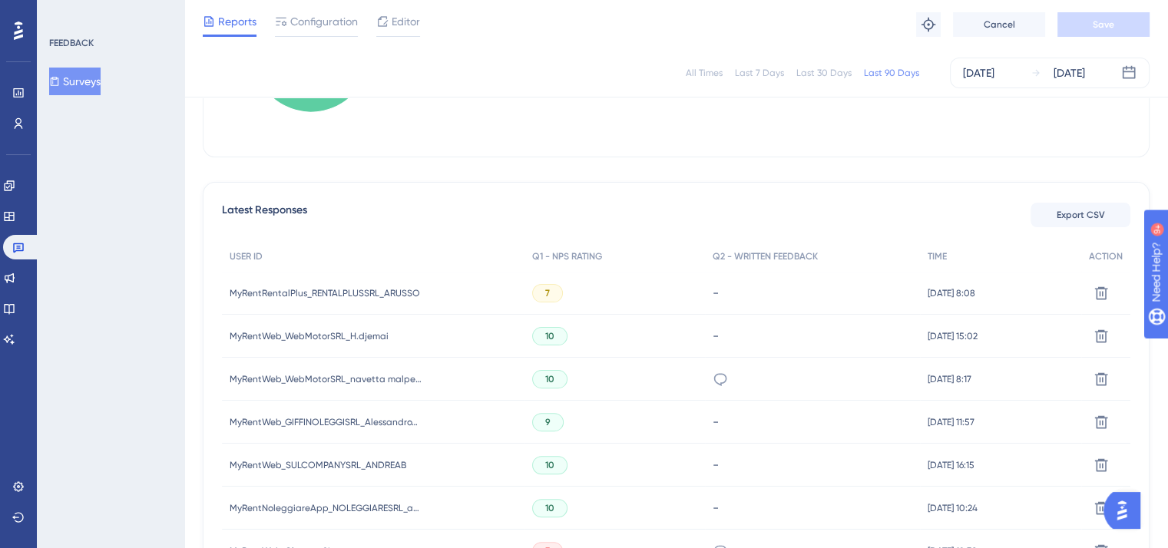
scroll to position [266, 0]
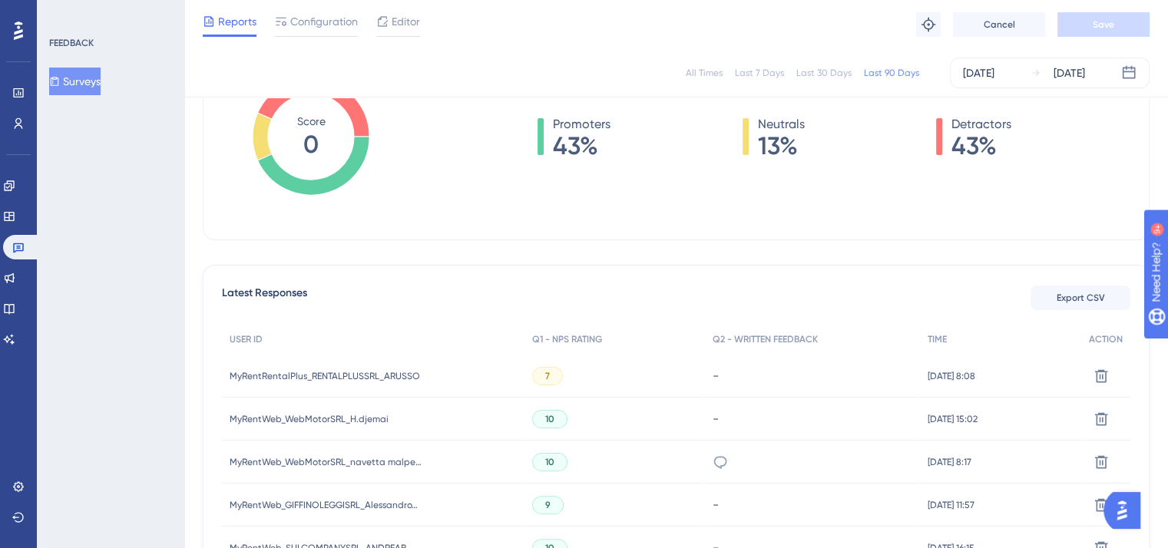
click at [713, 68] on div "All Times" at bounding box center [704, 73] width 37 height 12
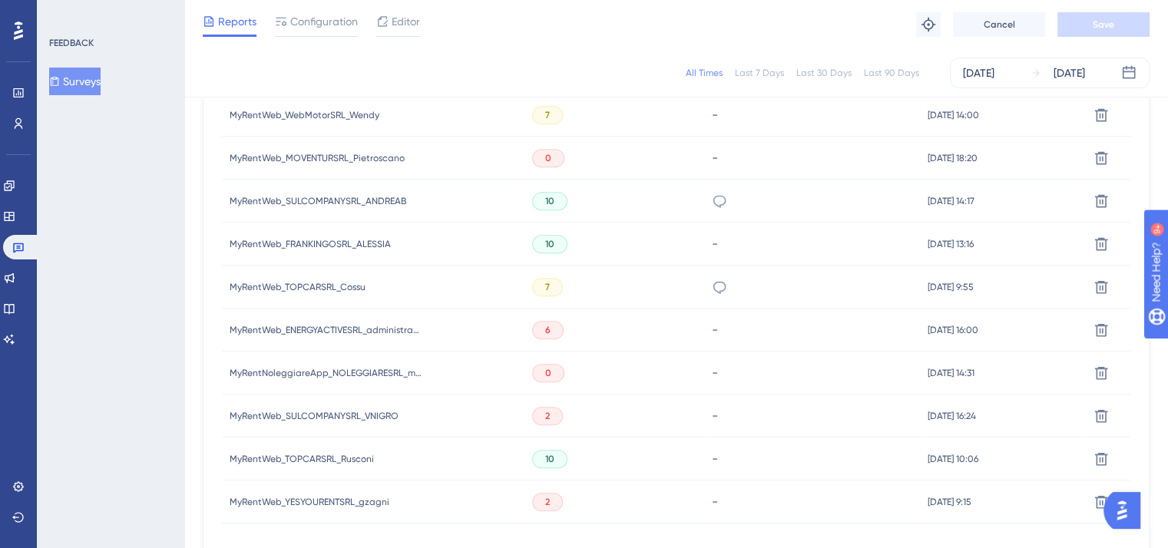
scroll to position [1081, 0]
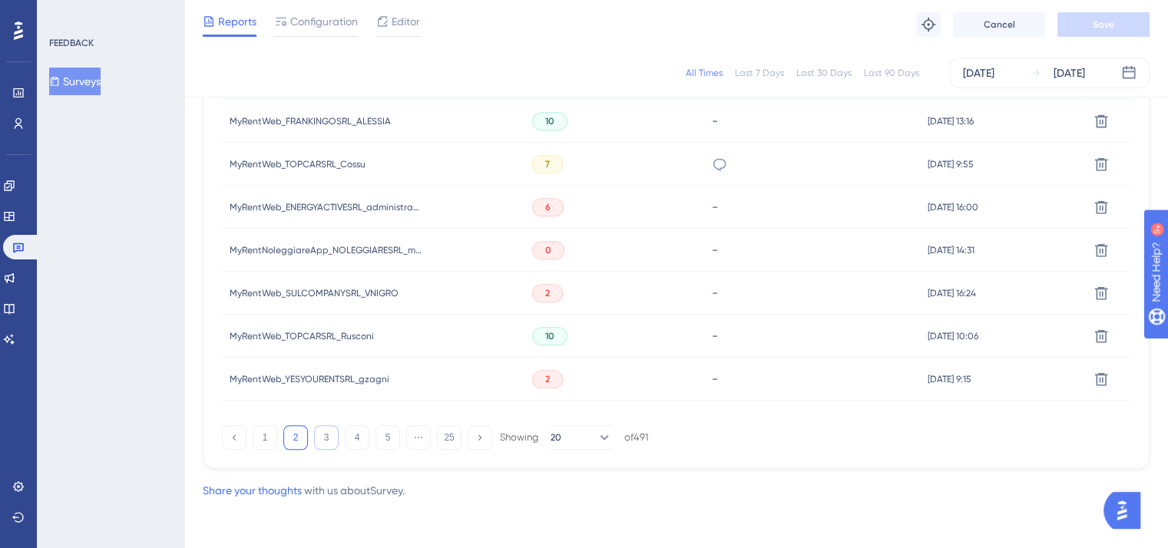
click at [323, 442] on button "3" at bounding box center [326, 437] width 25 height 25
click at [353, 444] on button "4" at bounding box center [357, 437] width 25 height 25
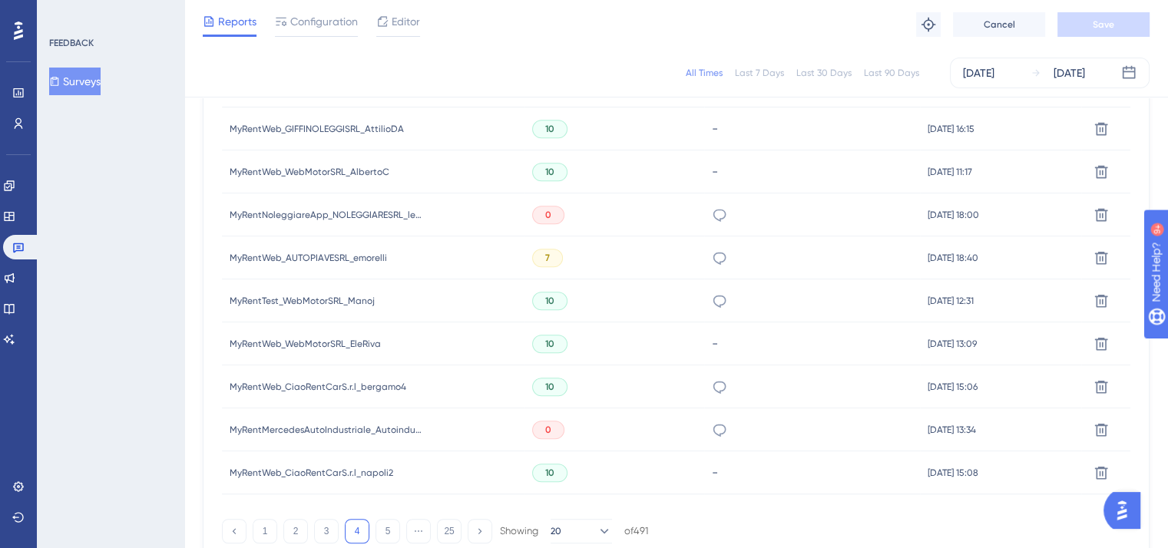
scroll to position [1004, 0]
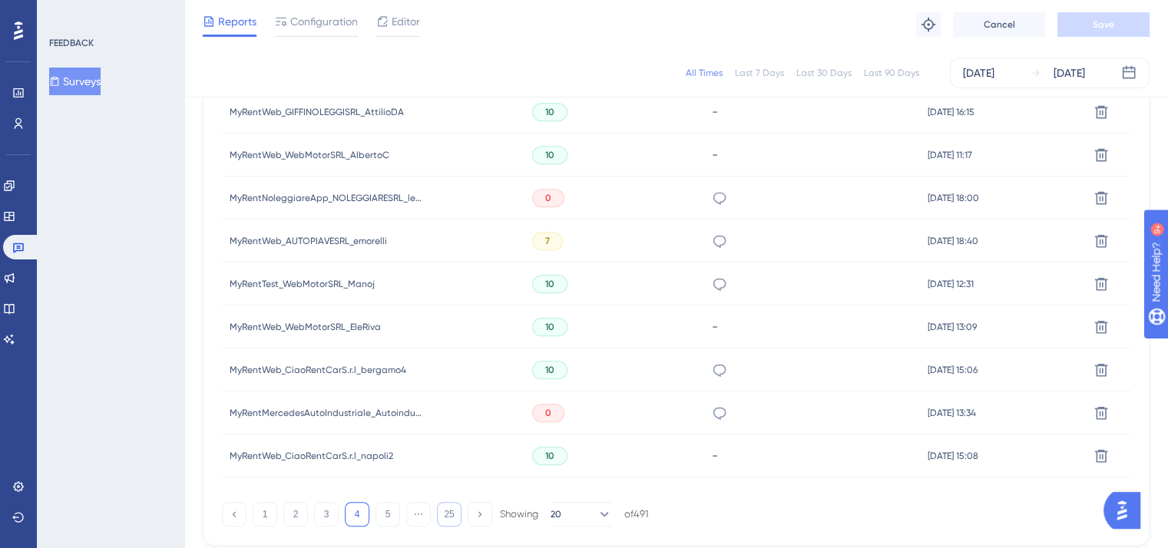
click at [448, 517] on button "25" at bounding box center [449, 514] width 25 height 25
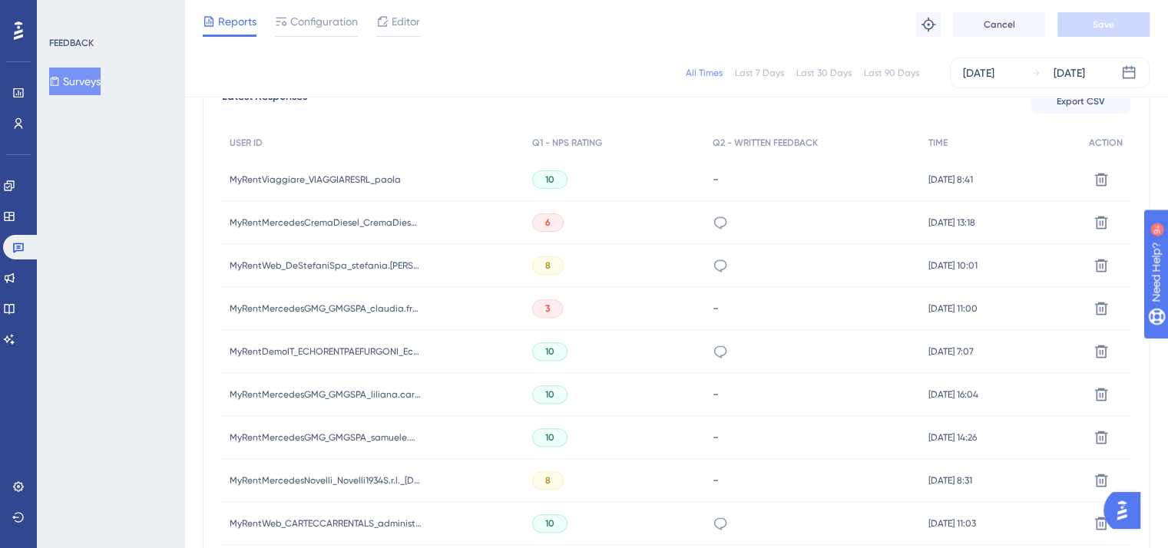
scroll to position [617, 0]
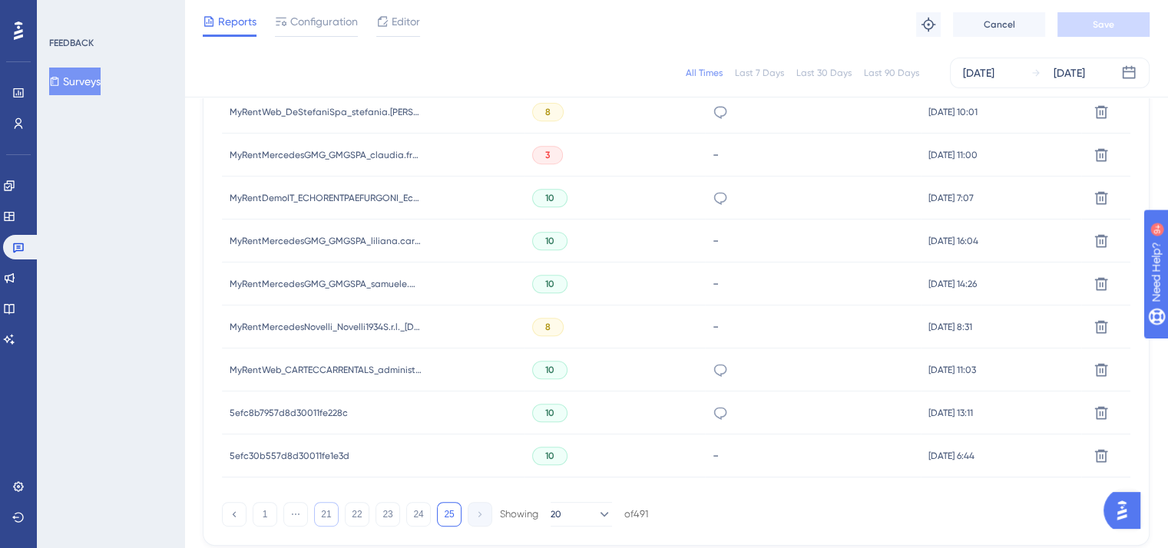
click at [323, 515] on button "21" at bounding box center [326, 514] width 25 height 25
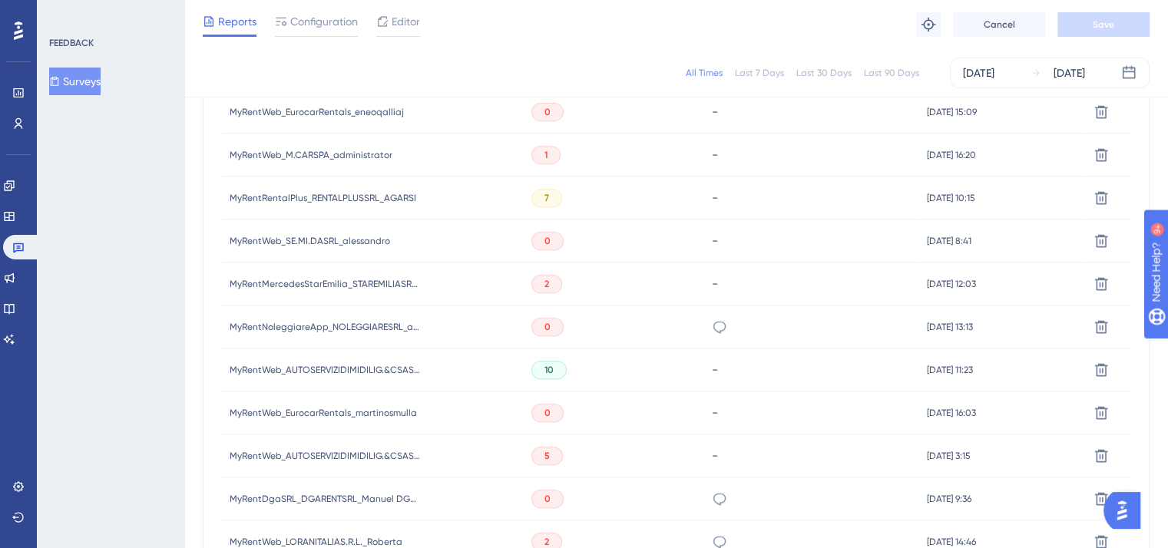
click at [316, 517] on div "MyRentDgaSRL_DGARENTSRL_Manuel DGA RENT MyRentDgaSRL_DGARENTSRL_Manuel DGA RENT" at bounding box center [326, 499] width 192 height 43
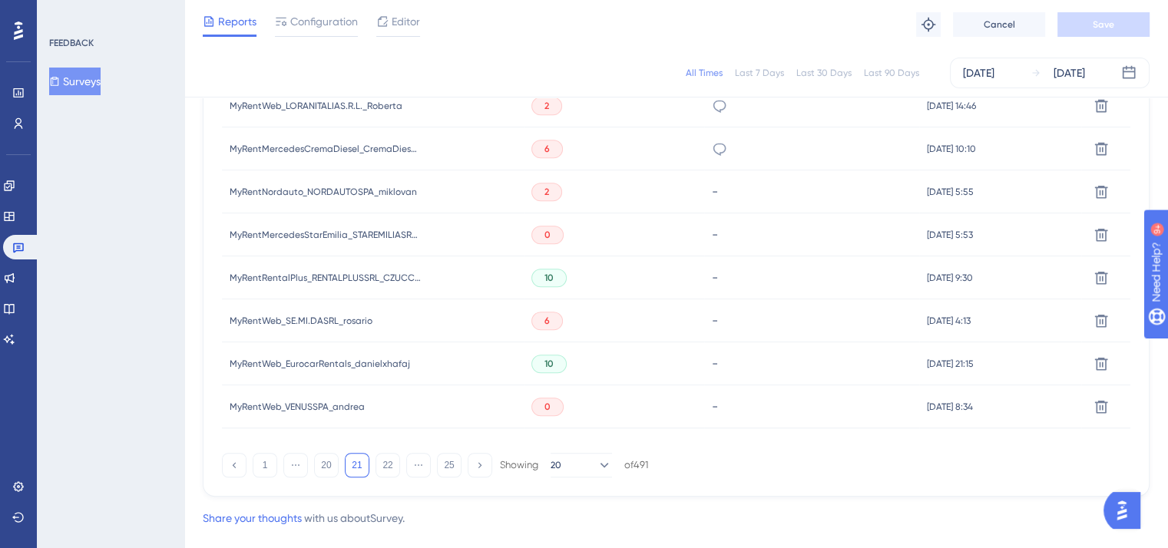
scroll to position [1077, 0]
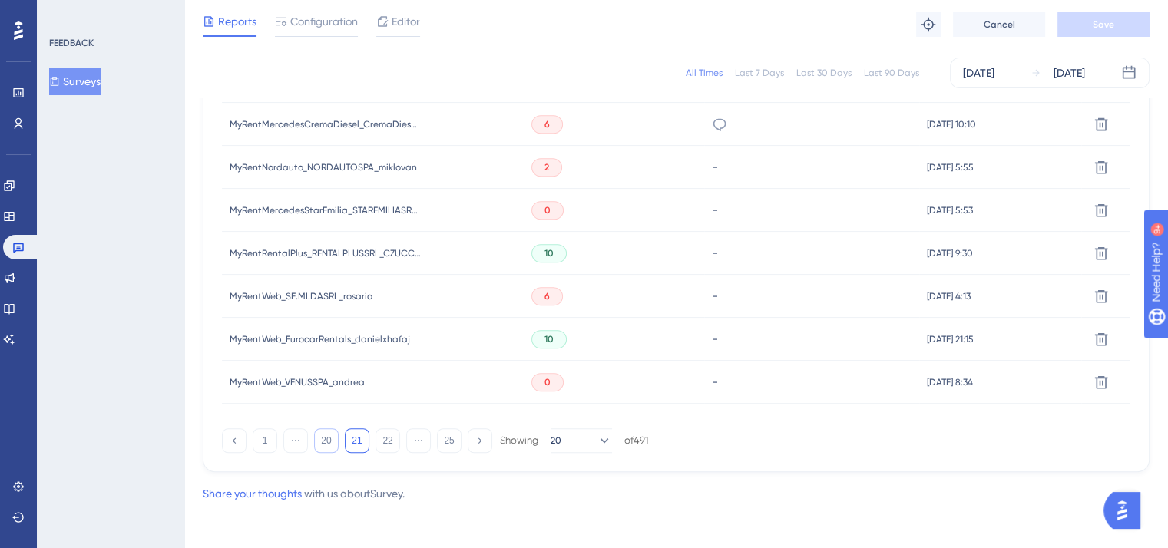
click at [325, 435] on button "20" at bounding box center [326, 441] width 25 height 25
click at [323, 448] on button "19" at bounding box center [326, 441] width 25 height 25
click at [325, 446] on button "18" at bounding box center [326, 441] width 25 height 25
click at [317, 445] on button "17" at bounding box center [326, 441] width 25 height 25
click at [321, 444] on button "16" at bounding box center [326, 441] width 25 height 25
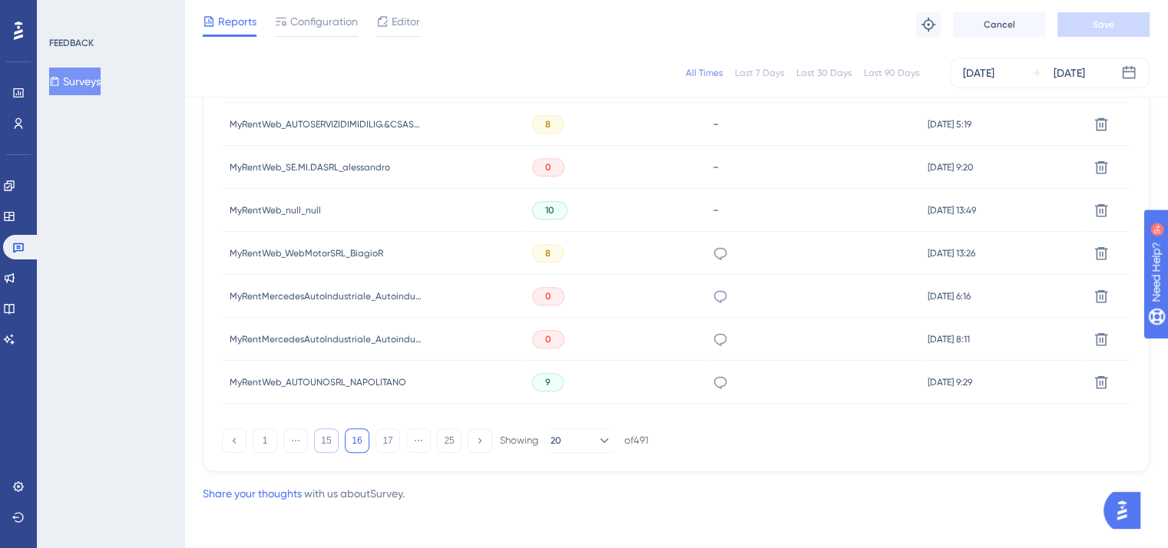
click at [321, 444] on button "15" at bounding box center [326, 441] width 25 height 25
click at [321, 444] on button "14" at bounding box center [326, 441] width 25 height 25
click at [321, 444] on button "13" at bounding box center [326, 441] width 25 height 25
click at [321, 444] on button "12" at bounding box center [326, 441] width 25 height 25
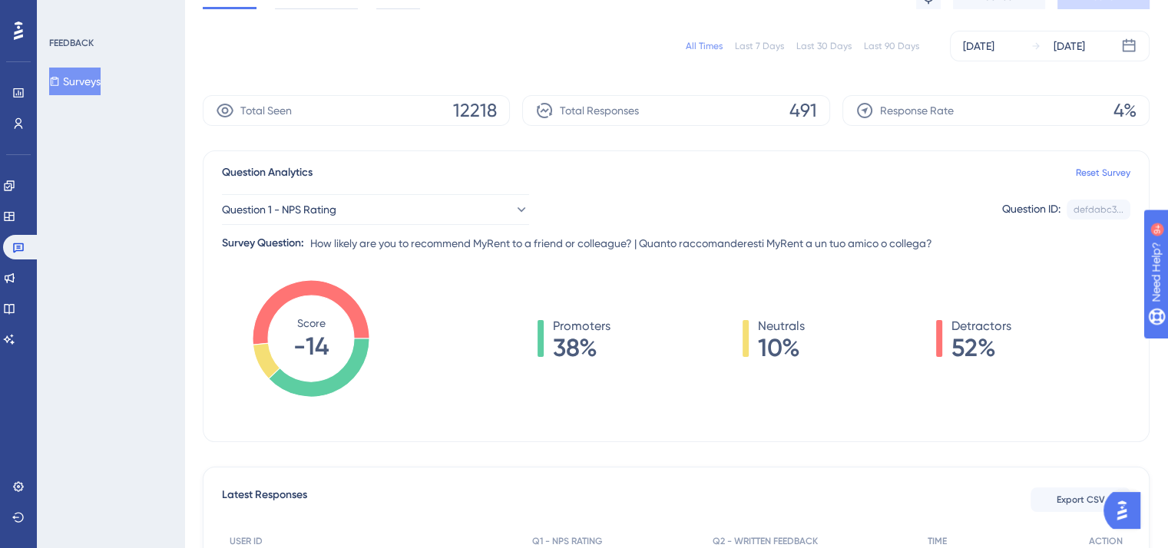
scroll to position [0, 0]
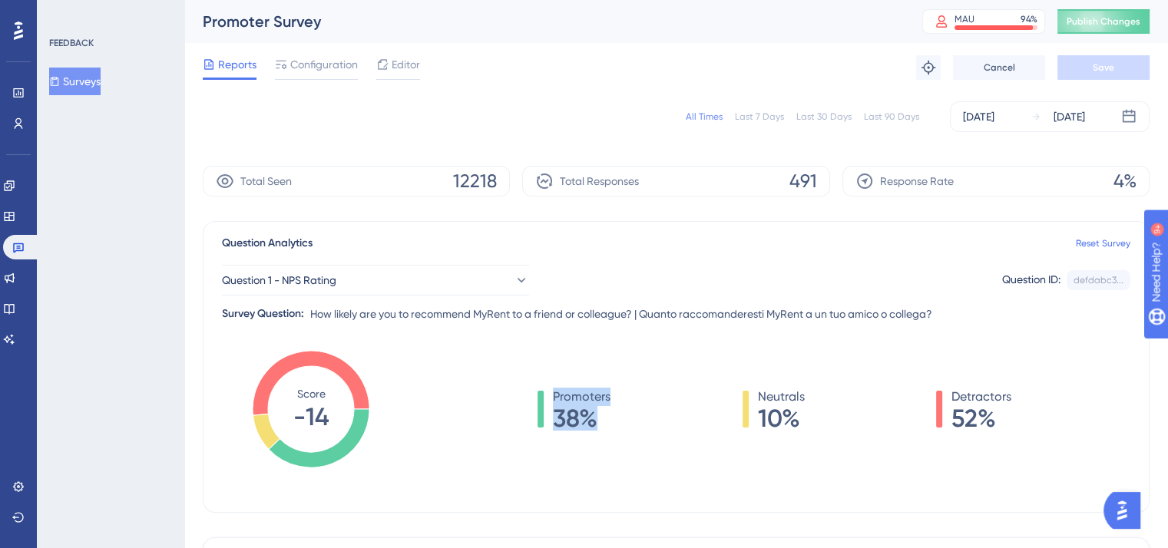
drag, startPoint x: 607, startPoint y: 429, endPoint x: 538, endPoint y: 412, distance: 71.2
click at [538, 412] on div "Promoters 38%" at bounding box center [574, 409] width 73 height 43
click at [404, 400] on div "Score -14 Promoters 38% Neutrals 10% Detractors 52%" at bounding box center [676, 425] width 908 height 154
